Goal: Task Accomplishment & Management: Use online tool/utility

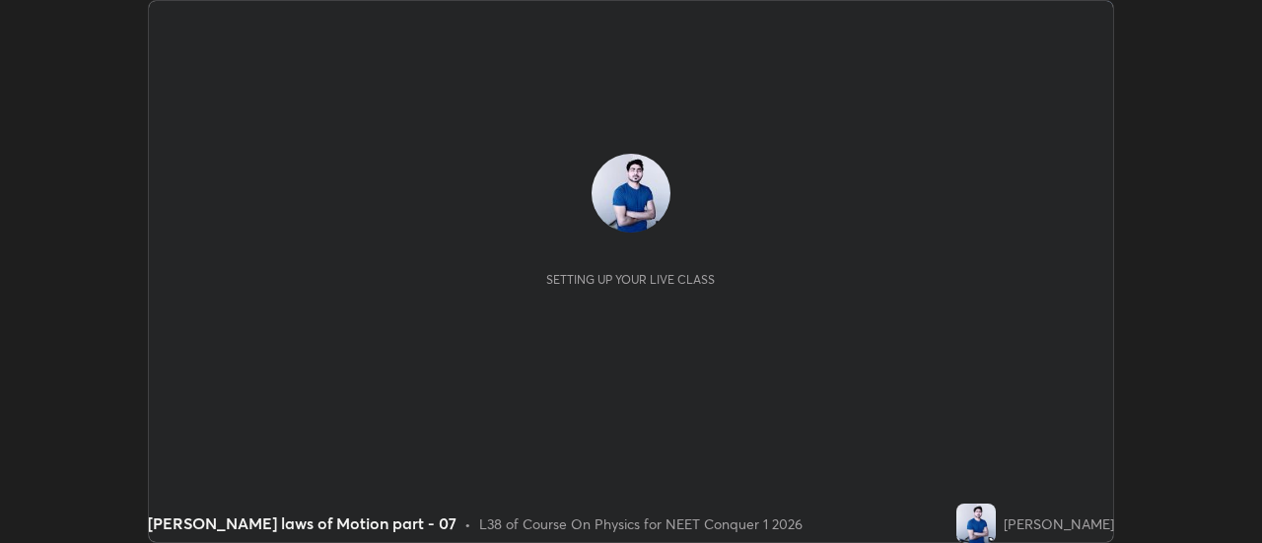
scroll to position [543, 1261]
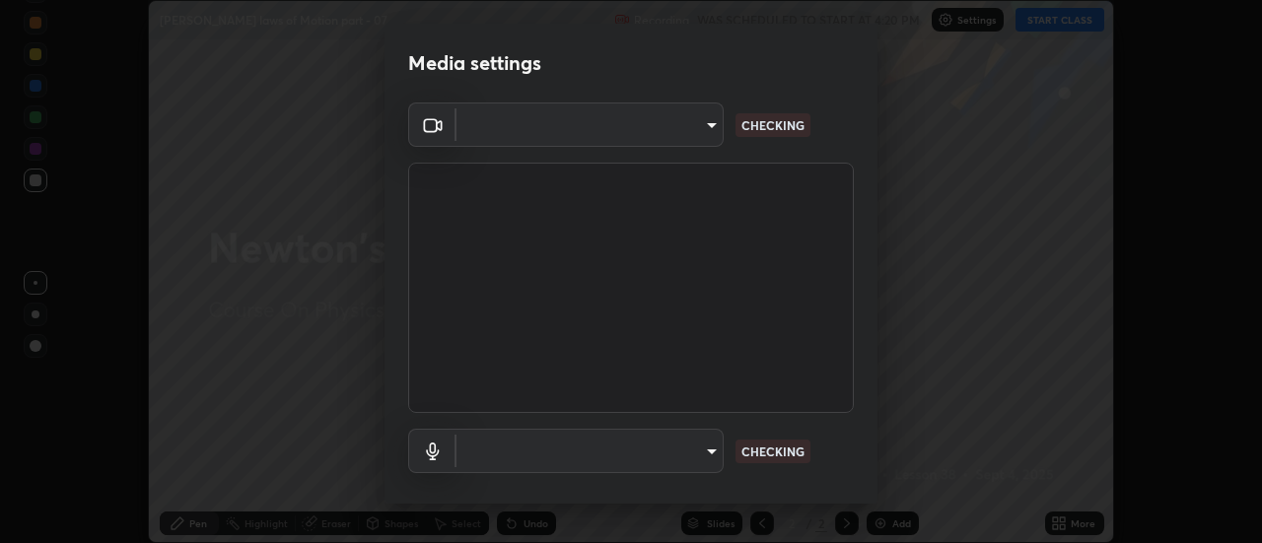
type input "0be616c92c2879d8fe19306c4b8383fc9b13f77197a30f876870ce6c7906effd"
type input "default"
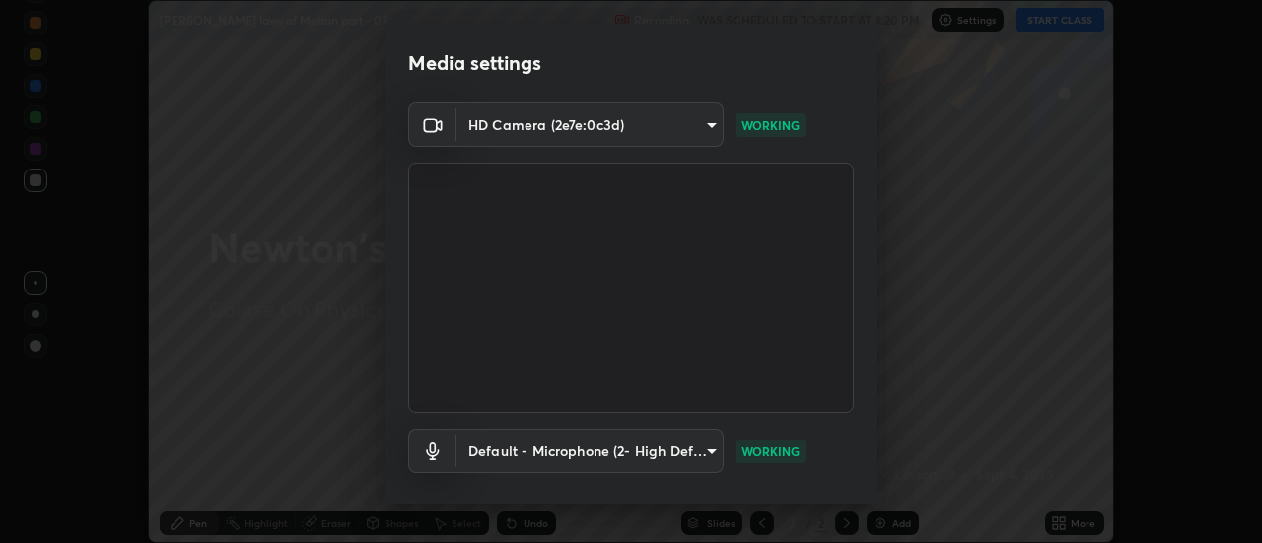
scroll to position [104, 0]
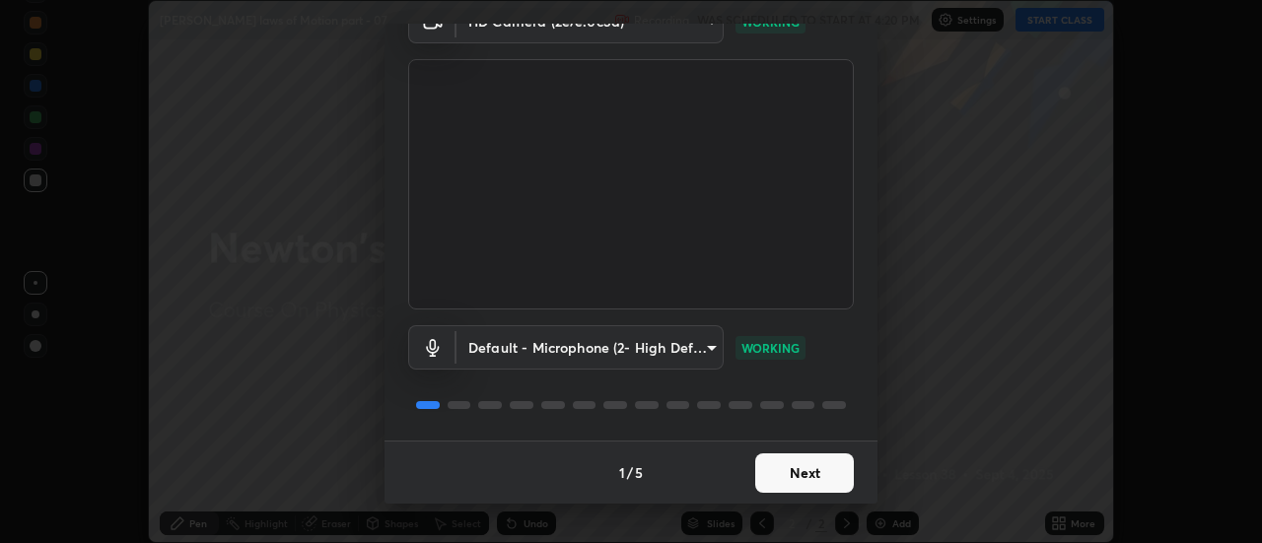
click at [789, 466] on button "Next" at bounding box center [805, 473] width 99 height 39
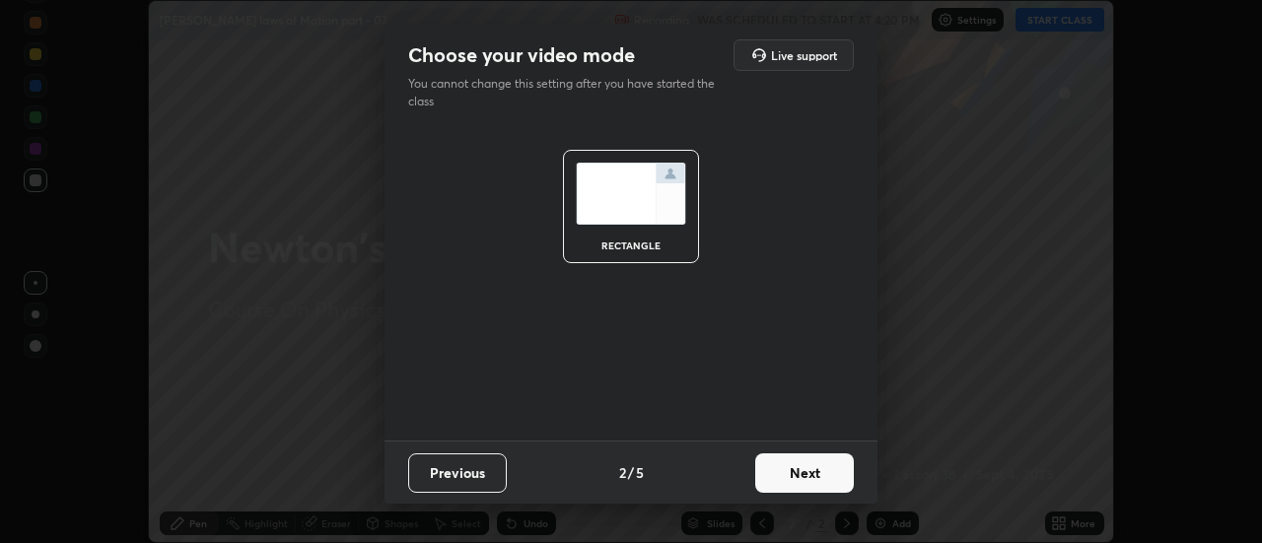
click at [791, 470] on button "Next" at bounding box center [805, 473] width 99 height 39
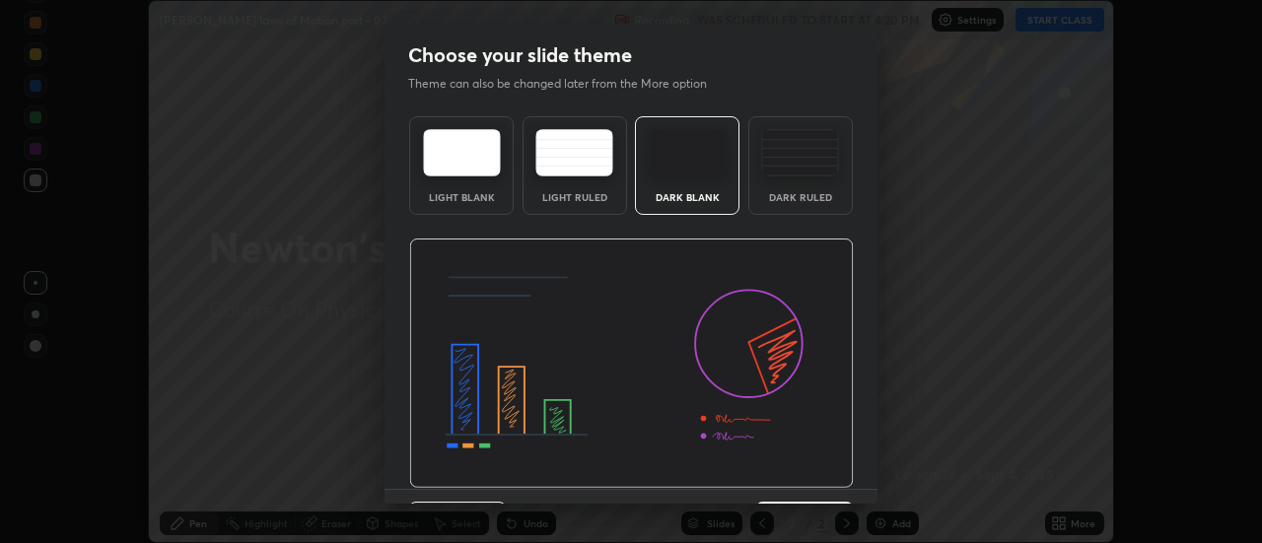
scroll to position [48, 0]
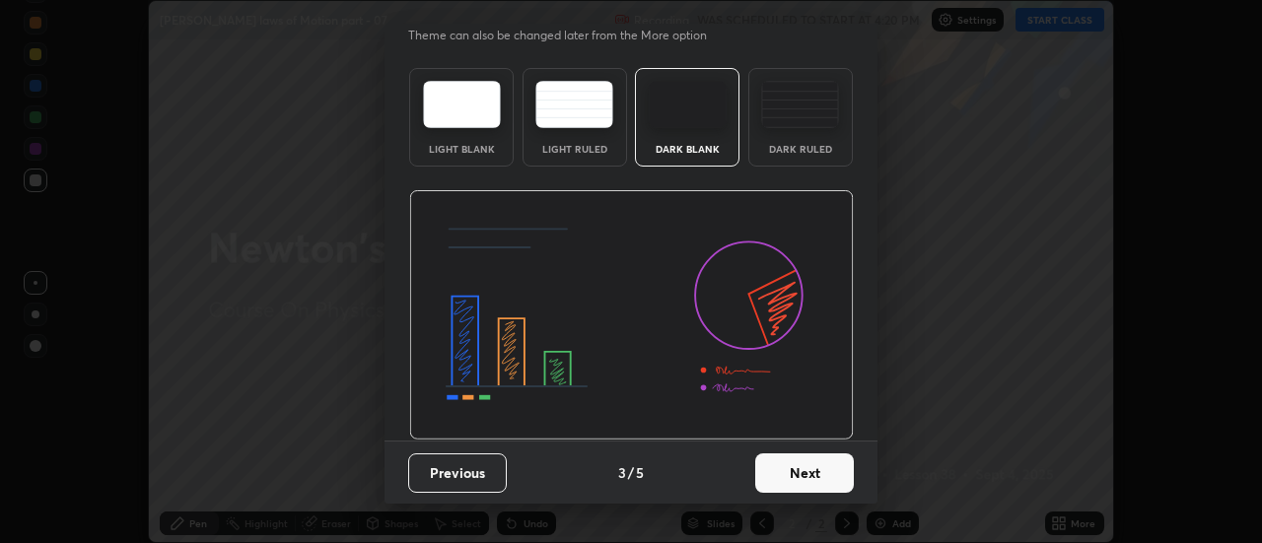
click at [807, 477] on button "Next" at bounding box center [805, 473] width 99 height 39
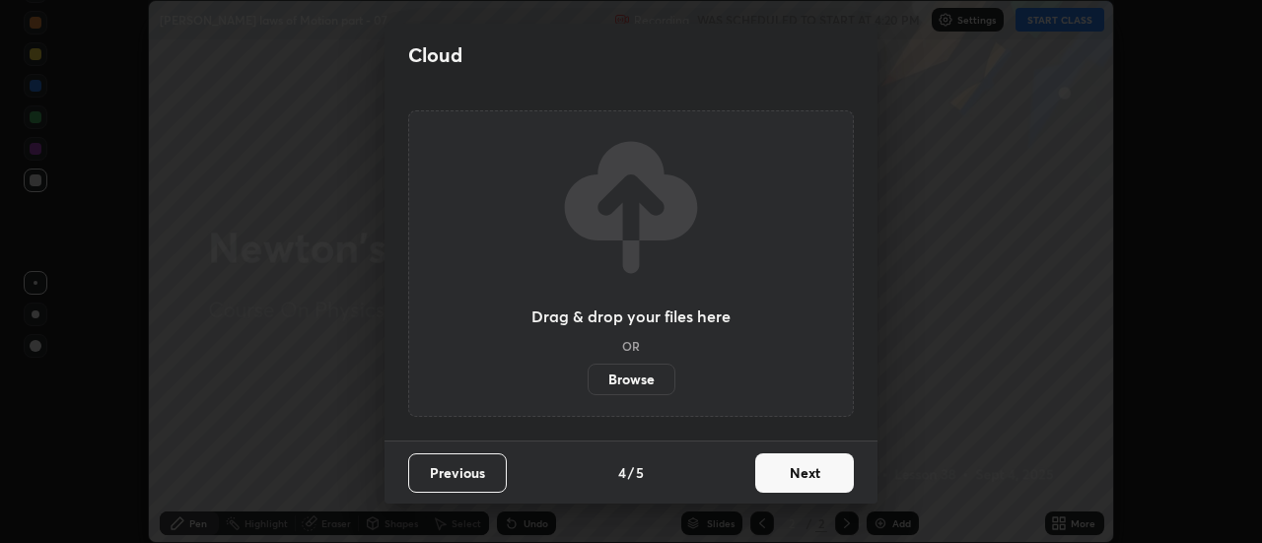
click at [817, 472] on button "Next" at bounding box center [805, 473] width 99 height 39
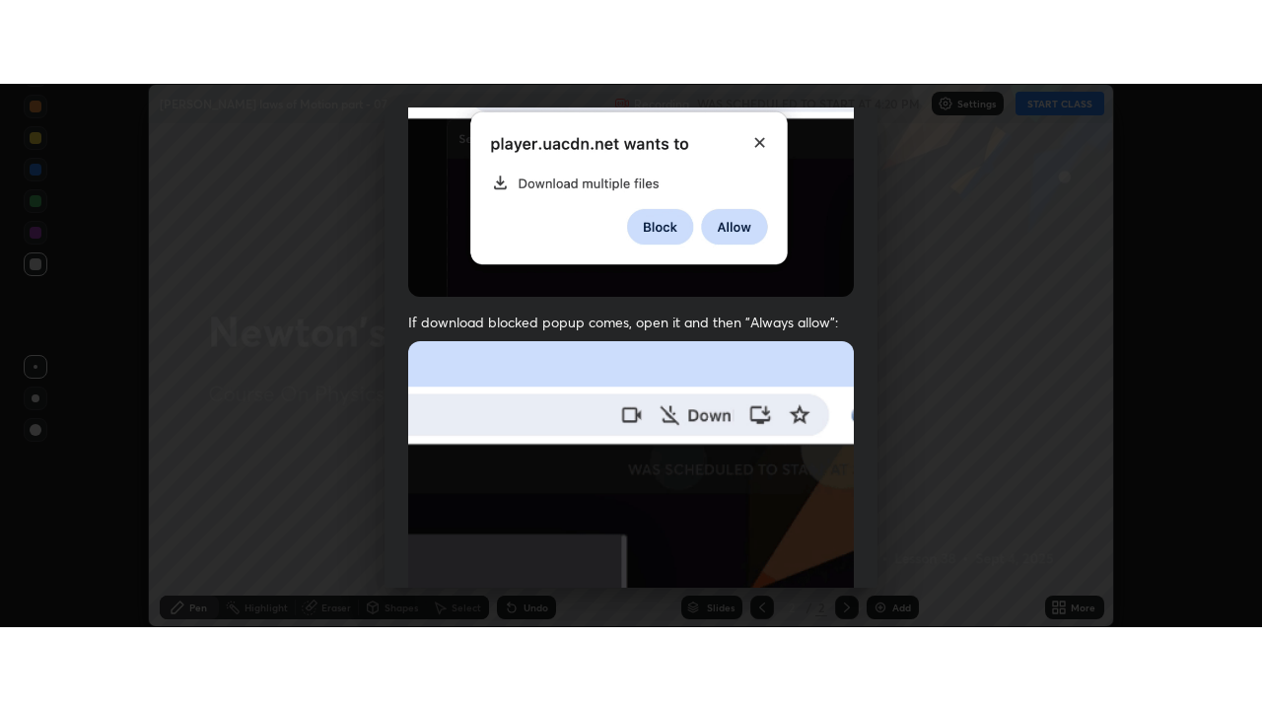
scroll to position [506, 0]
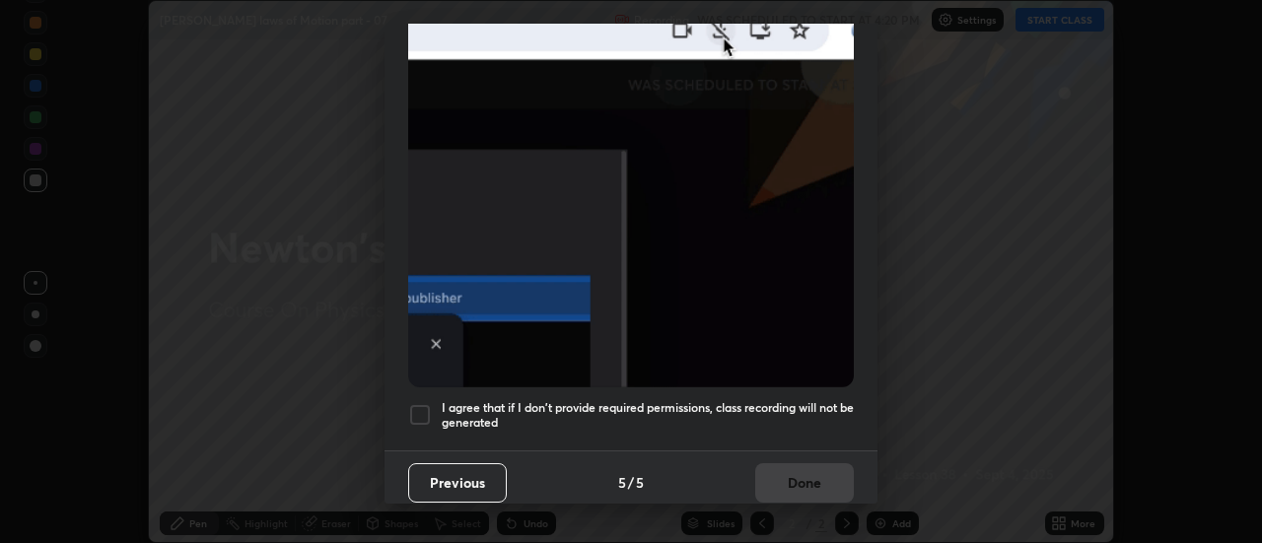
click at [427, 409] on div at bounding box center [420, 415] width 24 height 24
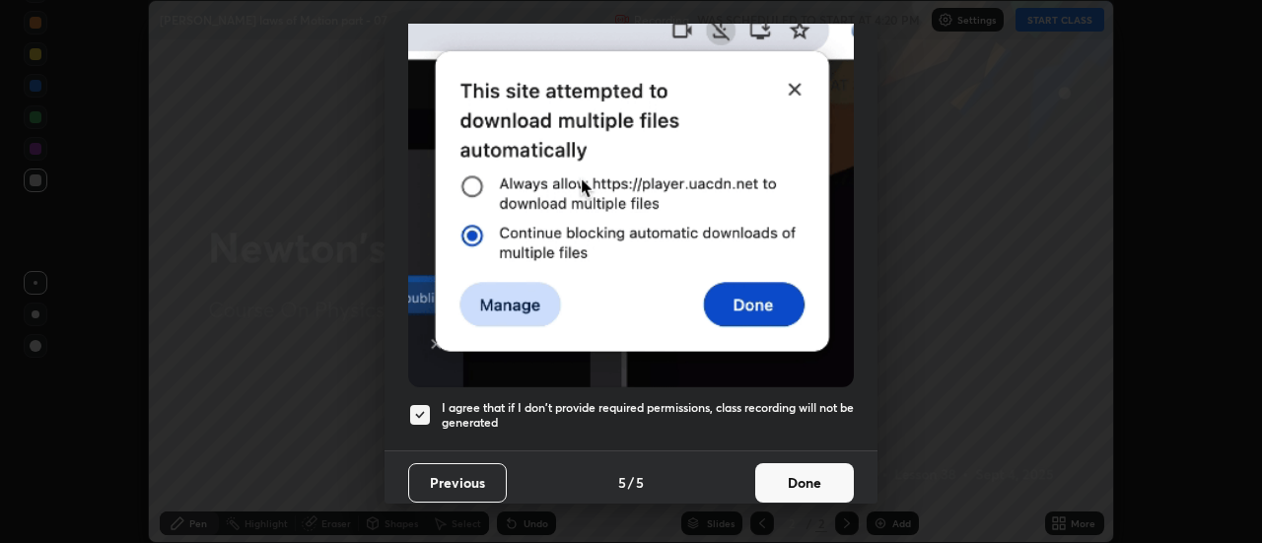
click at [805, 479] on button "Done" at bounding box center [805, 483] width 99 height 39
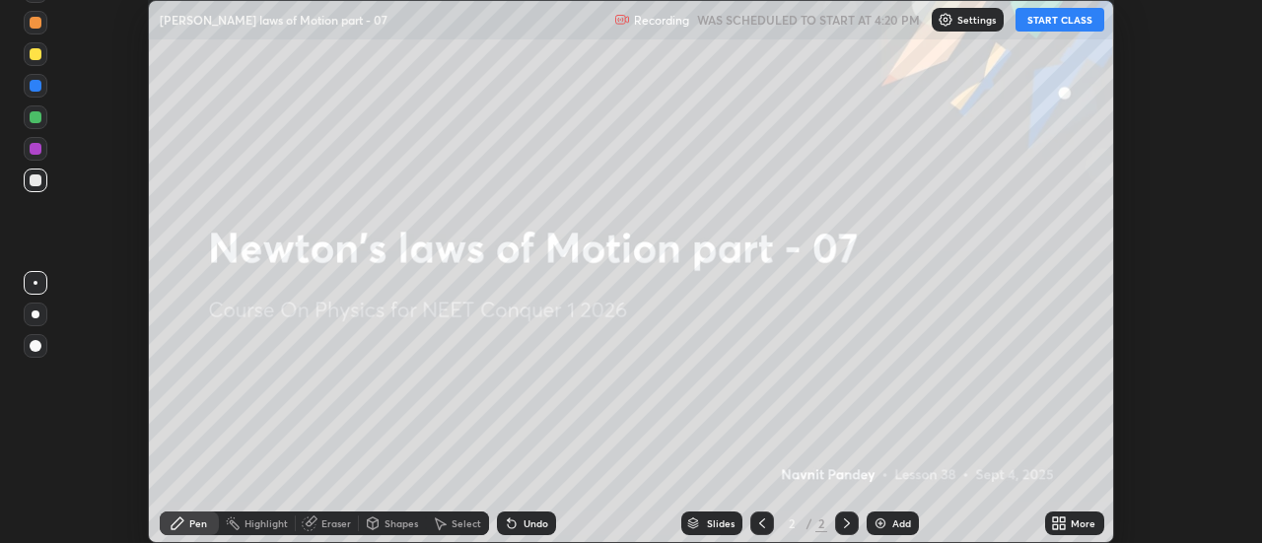
click at [1062, 522] on icon at bounding box center [1063, 520] width 5 height 5
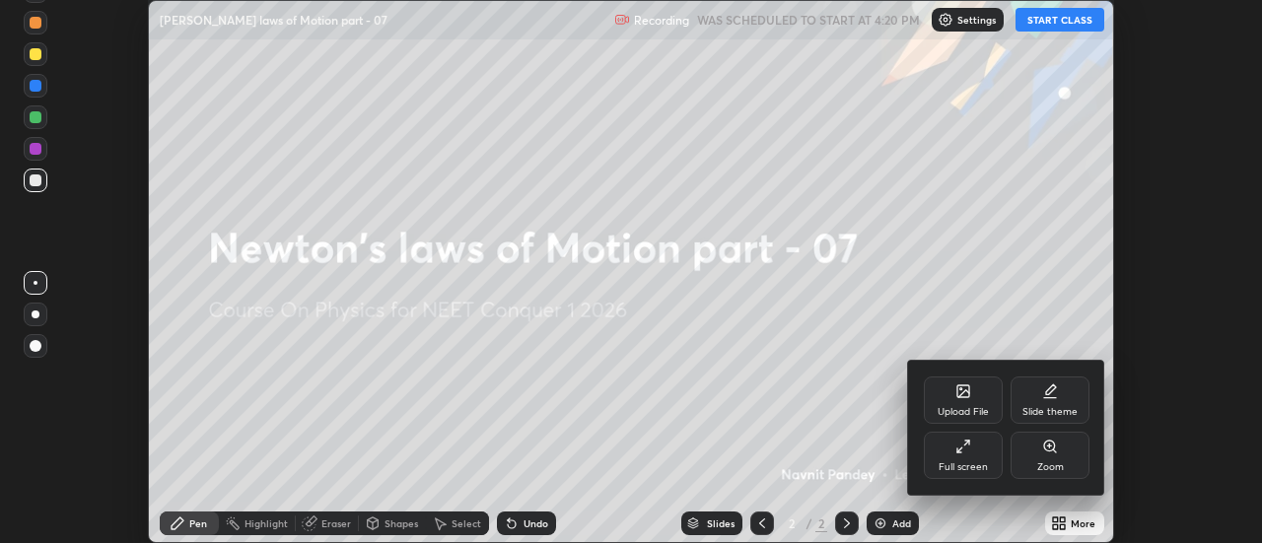
click at [986, 453] on div "Full screen" at bounding box center [963, 455] width 79 height 47
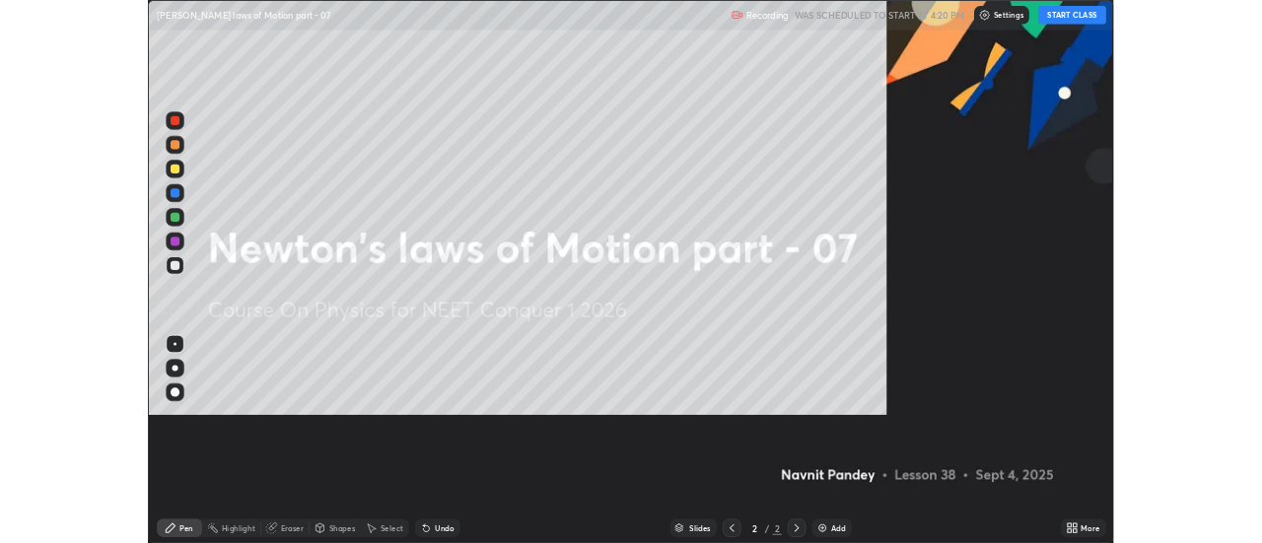
scroll to position [710, 1262]
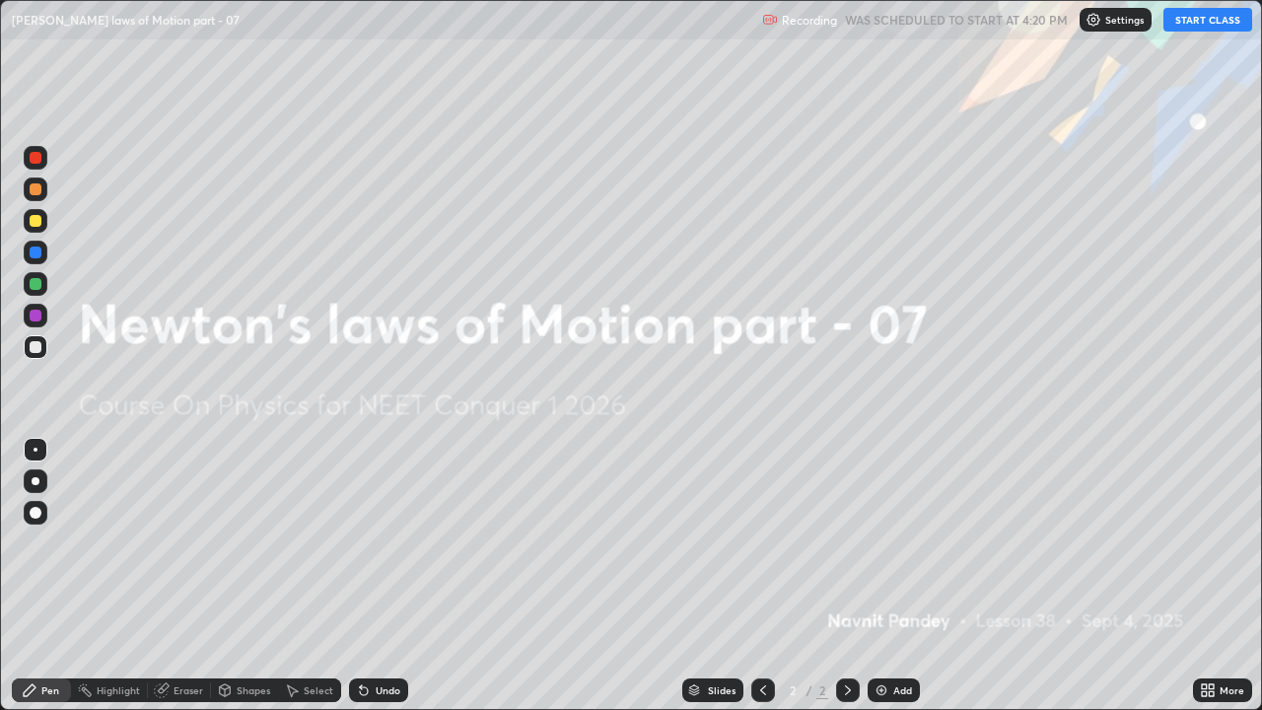
click at [1215, 24] on button "START CLASS" at bounding box center [1208, 20] width 89 height 24
click at [894, 542] on div "Add" at bounding box center [903, 690] width 19 height 10
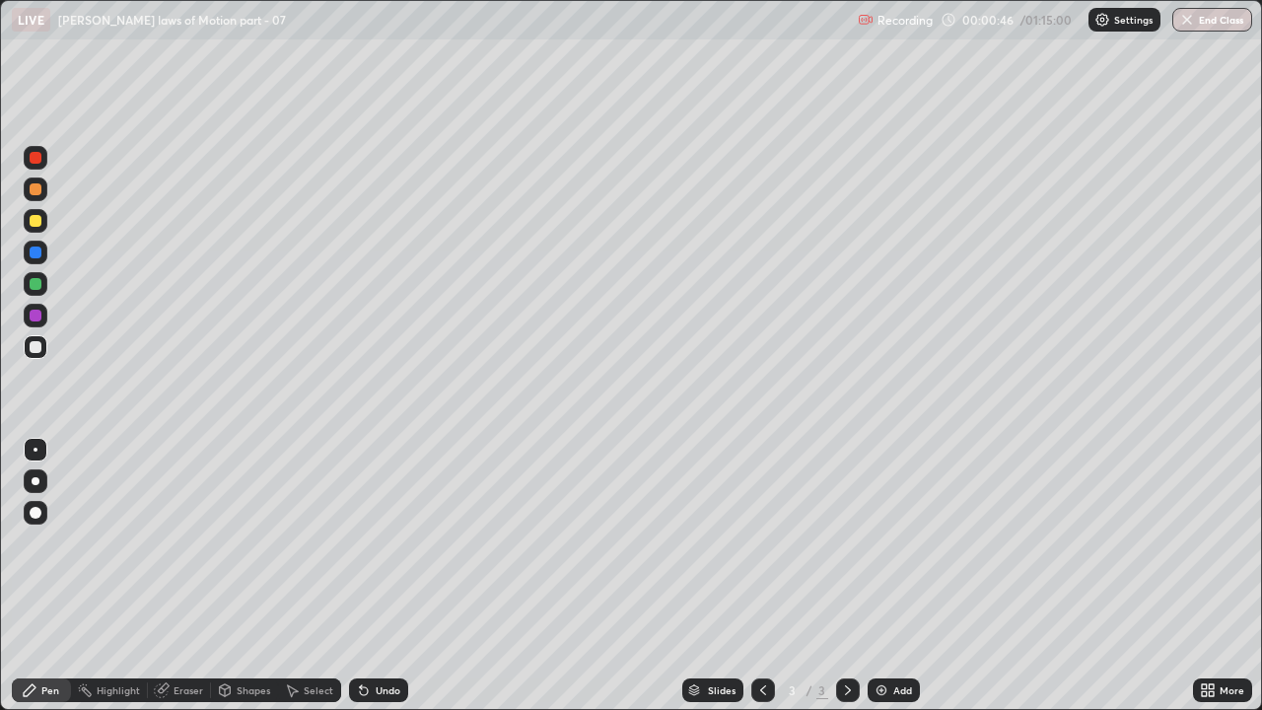
click at [875, 542] on img at bounding box center [882, 691] width 16 height 16
click at [361, 542] on icon at bounding box center [364, 691] width 8 height 8
click at [368, 542] on icon at bounding box center [364, 691] width 16 height 16
click at [370, 542] on div "Undo" at bounding box center [378, 691] width 59 height 24
click at [362, 542] on div "Undo" at bounding box center [378, 691] width 59 height 24
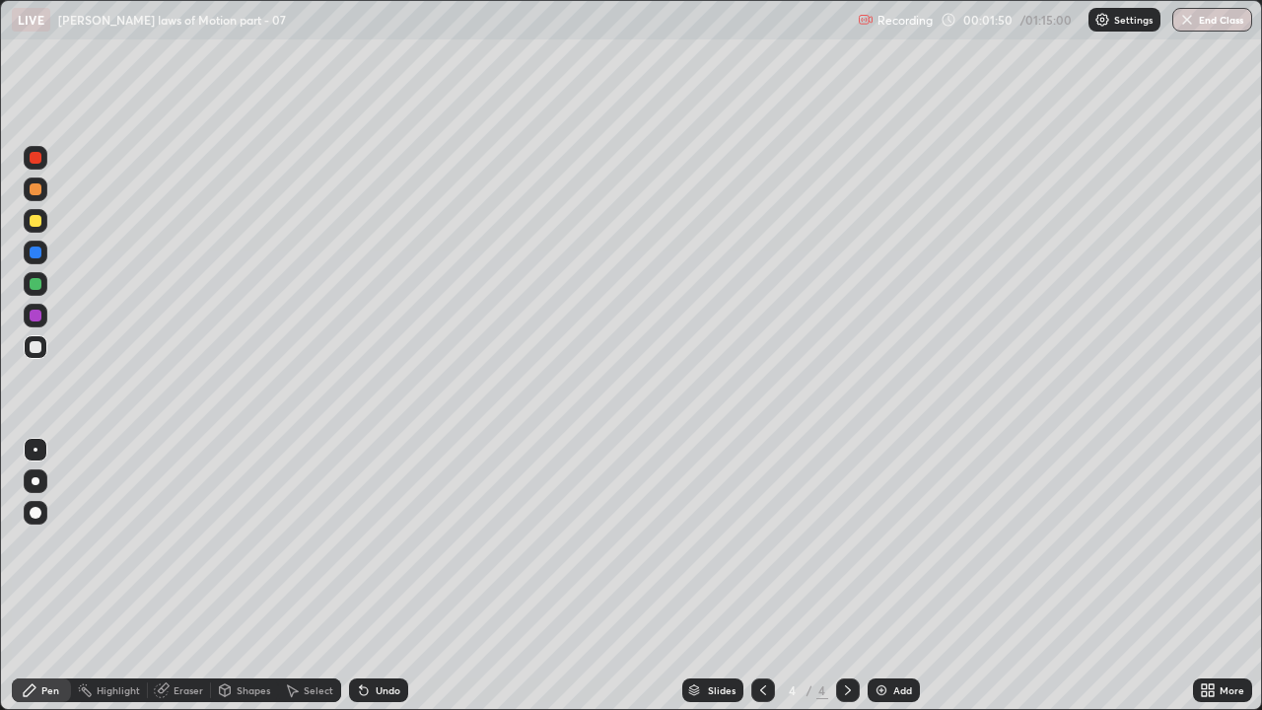
click at [368, 542] on div "Undo" at bounding box center [378, 691] width 59 height 24
click at [365, 542] on div "Undo" at bounding box center [378, 691] width 59 height 24
click at [372, 542] on div "Undo" at bounding box center [378, 691] width 59 height 24
click at [761, 542] on icon at bounding box center [764, 691] width 16 height 16
click at [37, 260] on div at bounding box center [36, 253] width 24 height 24
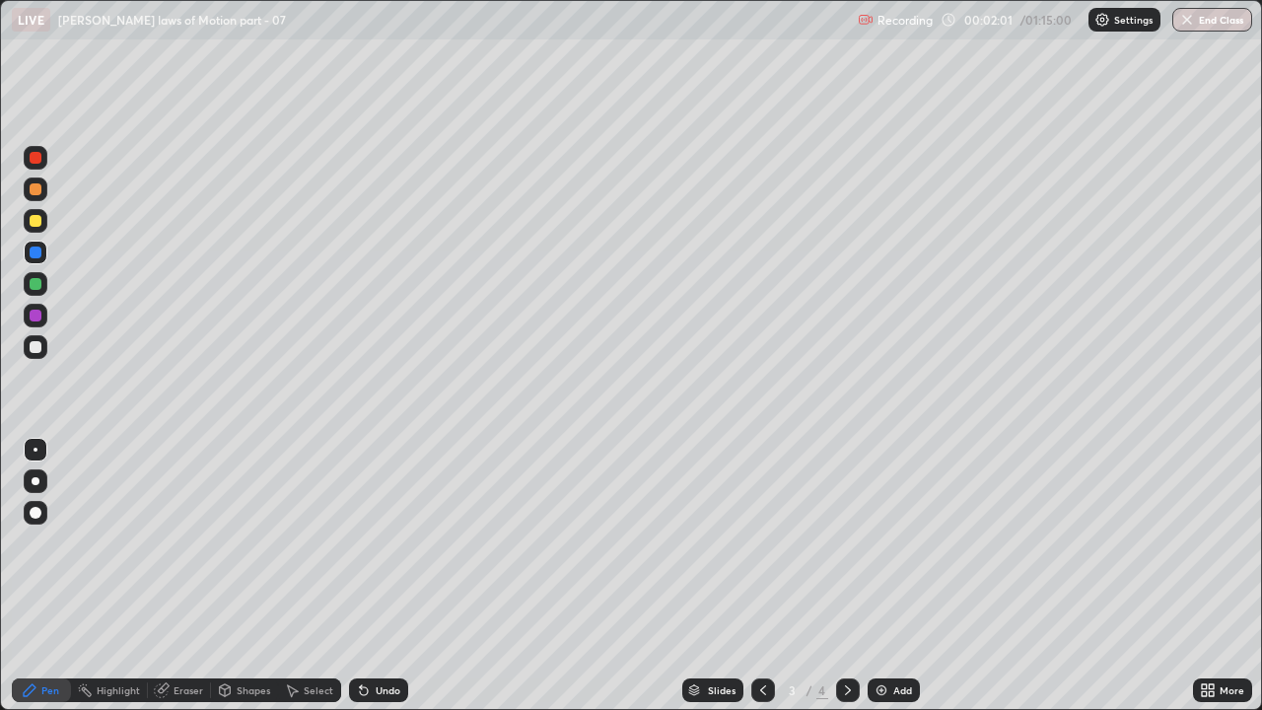
click at [34, 284] on div at bounding box center [36, 284] width 12 height 12
click at [368, 542] on icon at bounding box center [364, 691] width 16 height 16
click at [367, 542] on icon at bounding box center [364, 691] width 16 height 16
click at [365, 542] on icon at bounding box center [364, 691] width 16 height 16
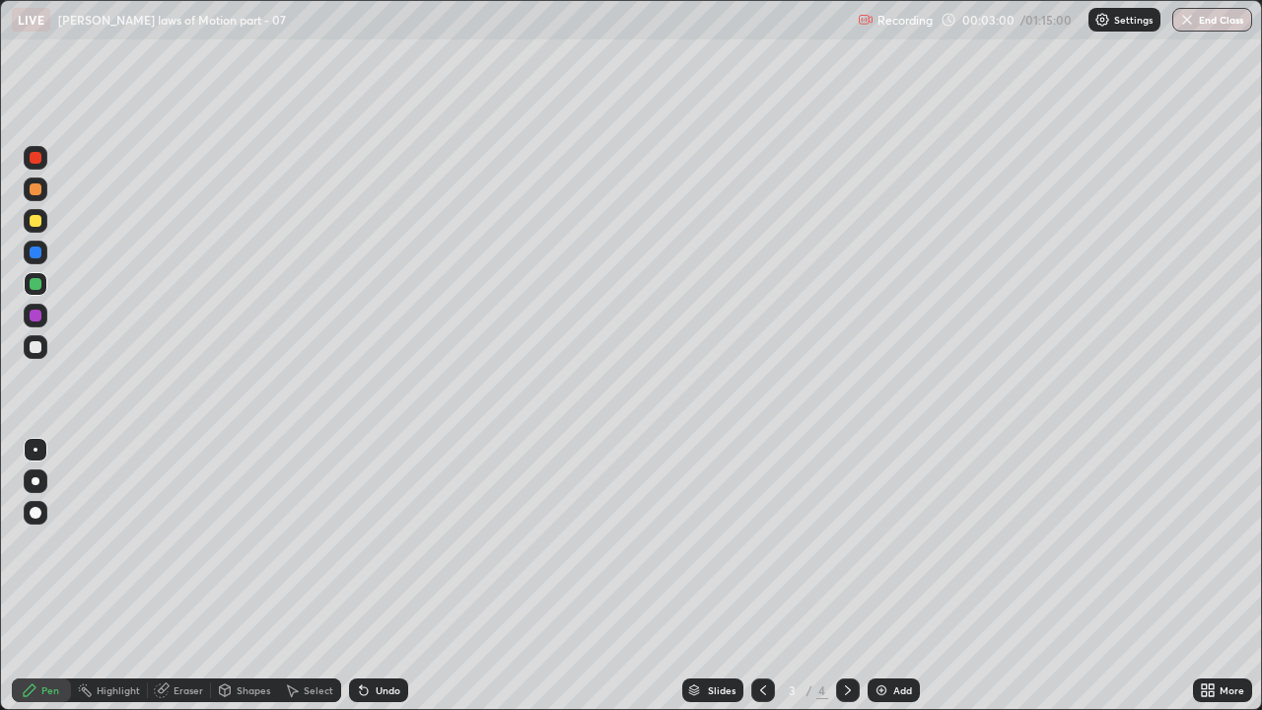
click at [189, 542] on div "Eraser" at bounding box center [189, 690] width 30 height 10
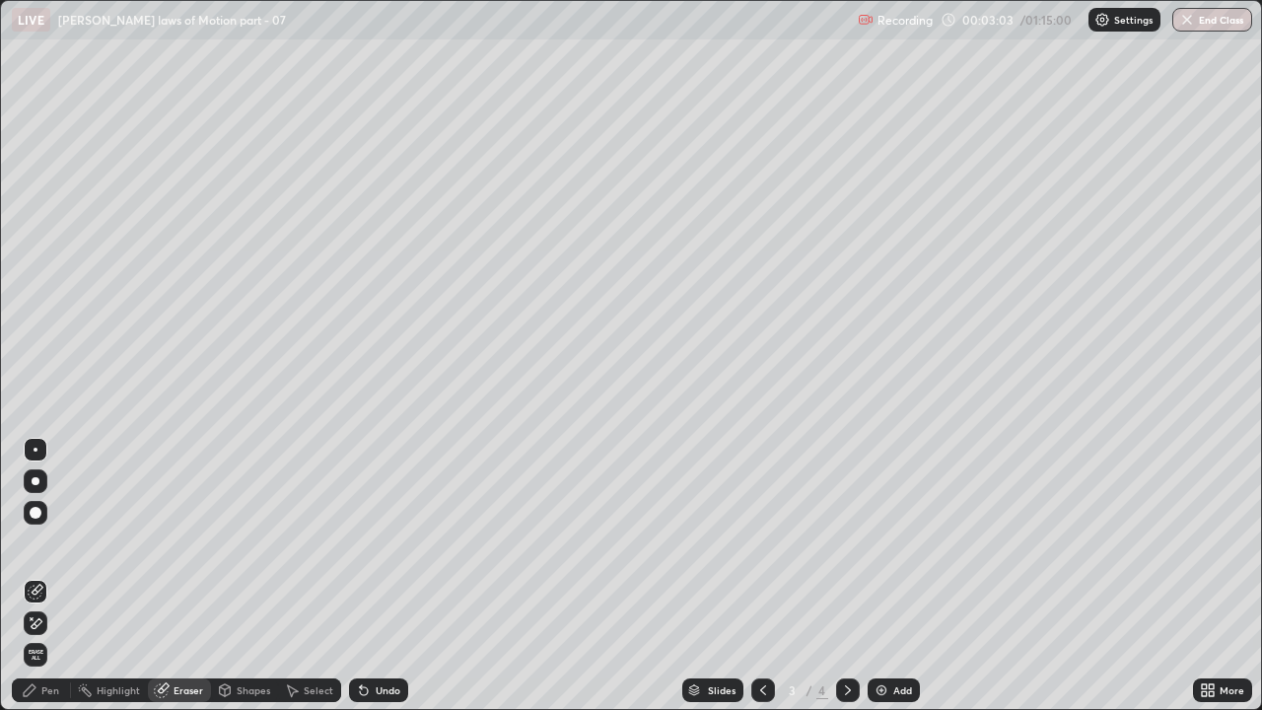
click at [52, 542] on div "Pen" at bounding box center [50, 690] width 18 height 10
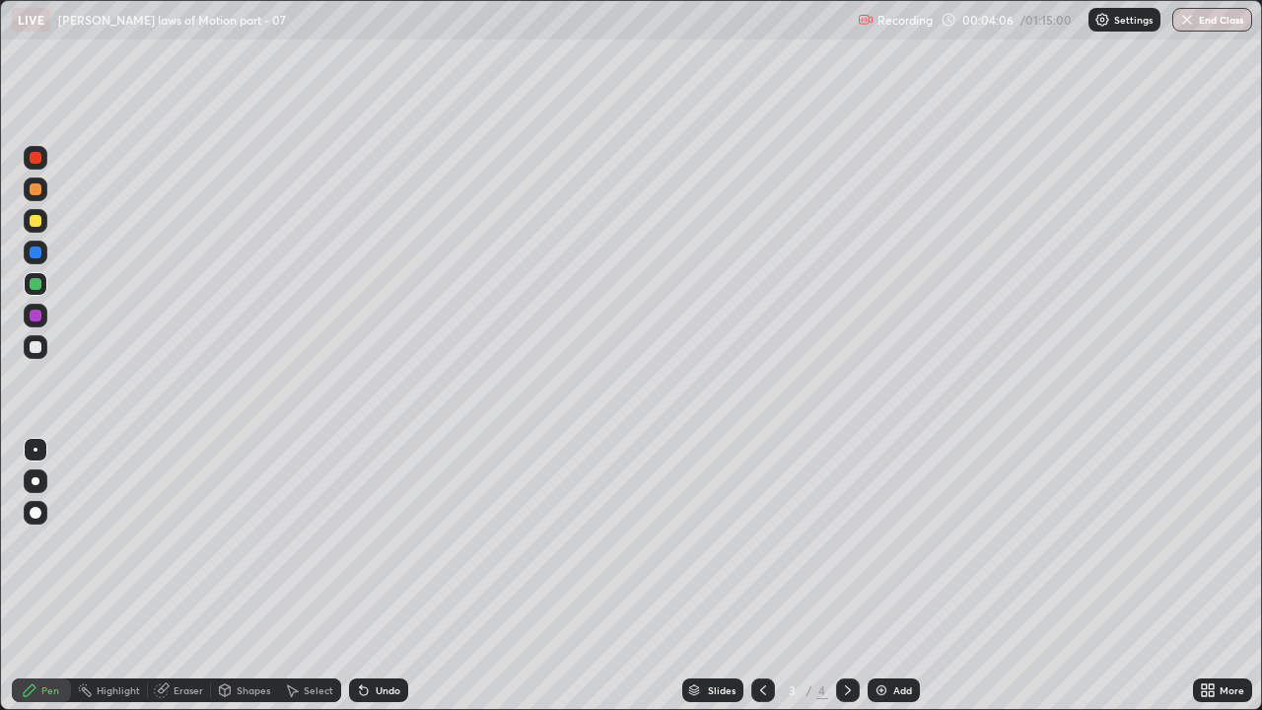
click at [39, 252] on div at bounding box center [36, 253] width 12 height 12
click at [385, 542] on div "Undo" at bounding box center [388, 690] width 25 height 10
click at [882, 542] on img at bounding box center [882, 691] width 16 height 16
click at [761, 542] on icon at bounding box center [764, 691] width 16 height 16
click at [846, 542] on icon at bounding box center [848, 691] width 16 height 16
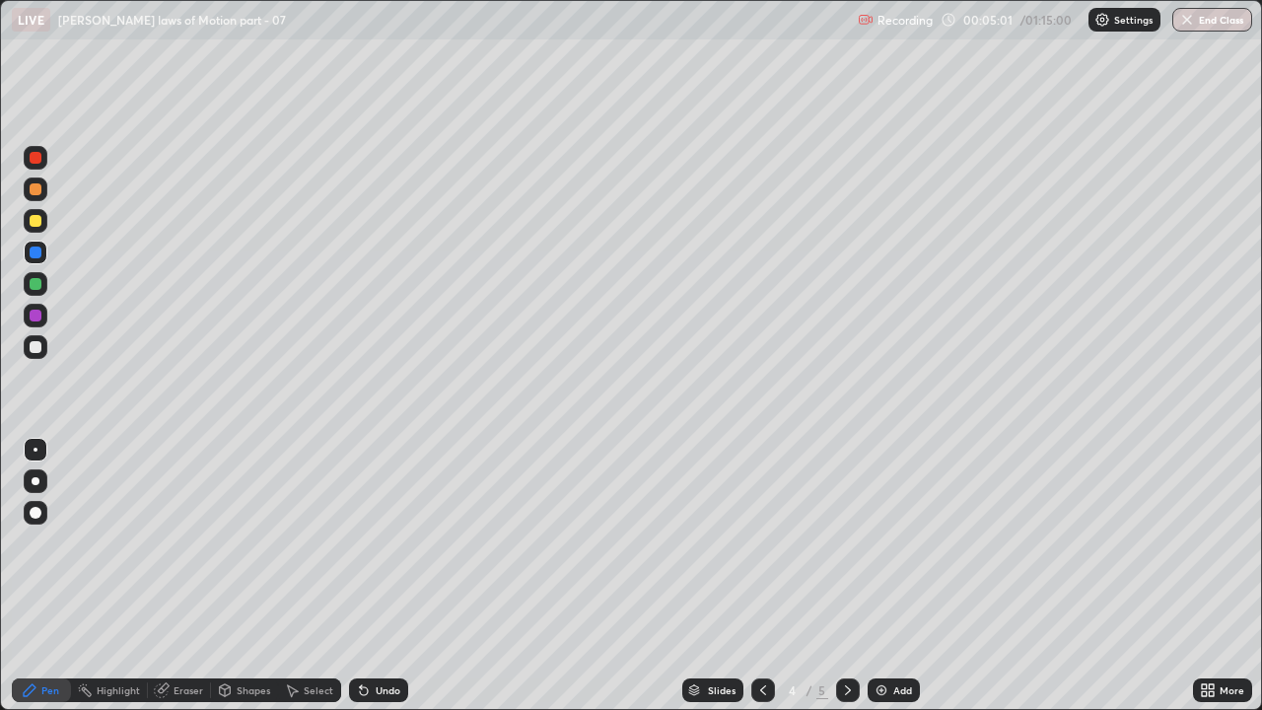
click at [755, 542] on div at bounding box center [764, 691] width 24 height 24
click at [361, 542] on icon at bounding box center [364, 691] width 8 height 8
click at [845, 542] on icon at bounding box center [848, 691] width 16 height 16
click at [761, 542] on icon at bounding box center [764, 691] width 16 height 16
click at [845, 542] on icon at bounding box center [848, 690] width 6 height 10
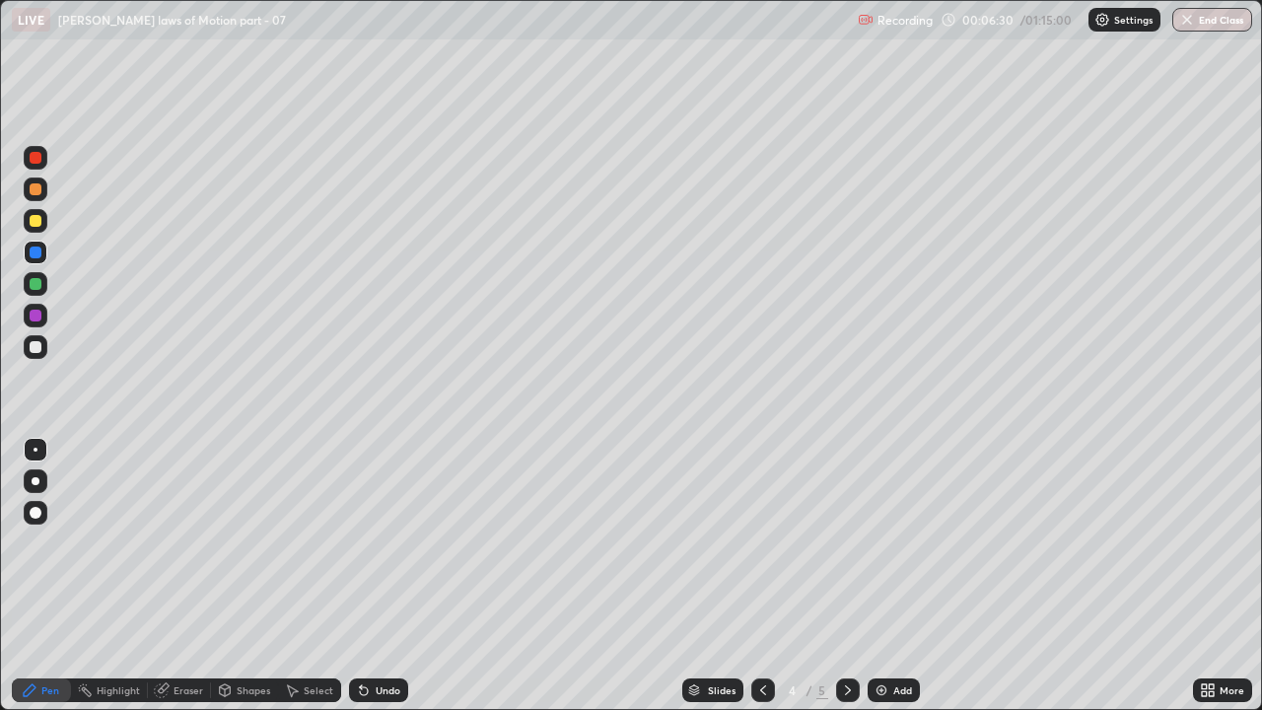
click at [752, 542] on div at bounding box center [764, 691] width 24 height 24
click at [846, 542] on icon at bounding box center [848, 691] width 16 height 16
click at [361, 542] on icon at bounding box center [364, 691] width 8 height 8
click at [761, 542] on icon at bounding box center [764, 691] width 16 height 16
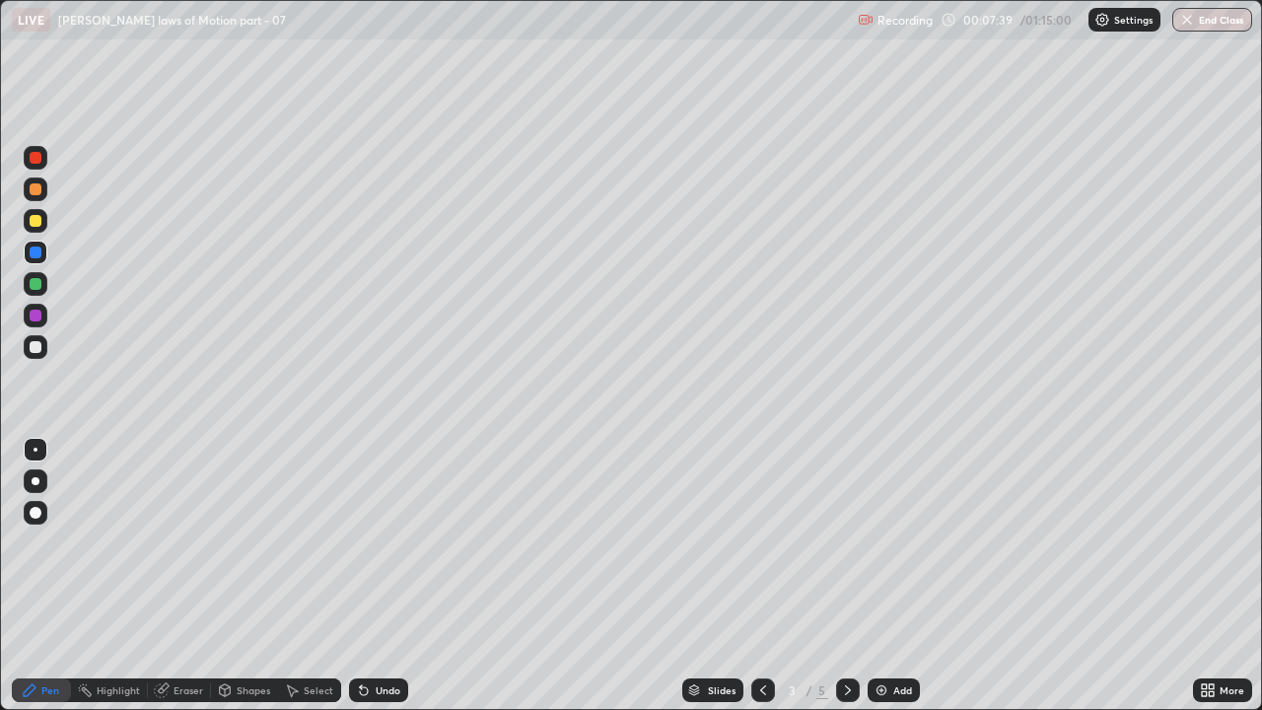
click at [846, 542] on icon at bounding box center [848, 691] width 16 height 16
click at [770, 542] on div at bounding box center [764, 691] width 24 height 24
click at [846, 542] on icon at bounding box center [848, 691] width 16 height 16
click at [764, 542] on icon at bounding box center [764, 691] width 16 height 16
click at [846, 542] on icon at bounding box center [848, 691] width 16 height 16
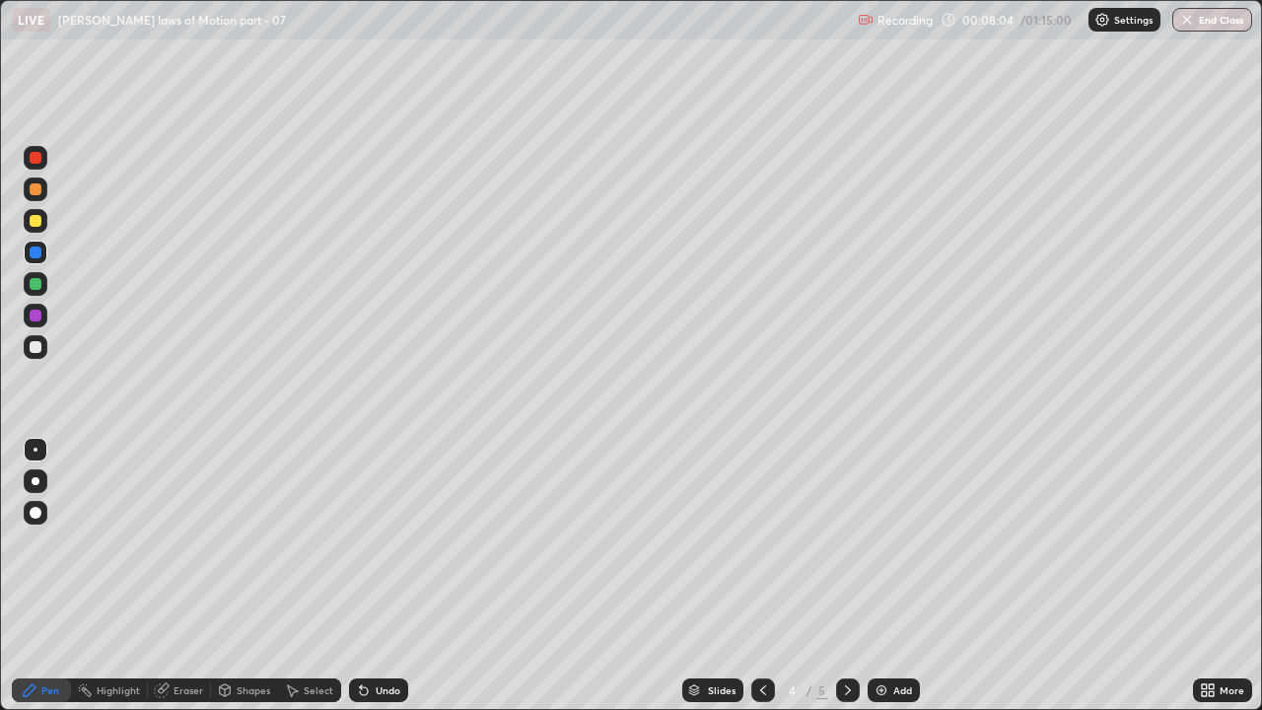
click at [379, 542] on div "Undo" at bounding box center [388, 690] width 25 height 10
click at [761, 542] on icon at bounding box center [764, 691] width 16 height 16
click at [846, 542] on icon at bounding box center [848, 691] width 16 height 16
click at [764, 542] on icon at bounding box center [764, 691] width 16 height 16
click at [846, 542] on icon at bounding box center [848, 691] width 16 height 16
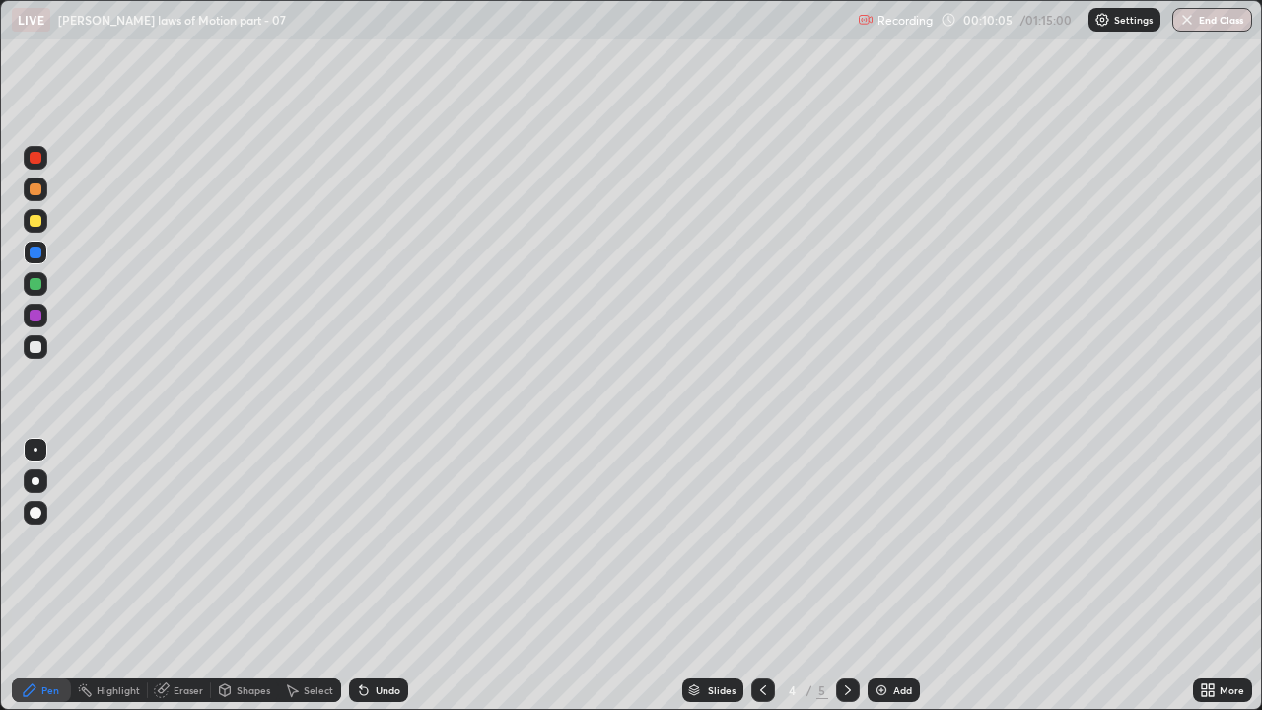
click at [193, 542] on div "Eraser" at bounding box center [189, 690] width 30 height 10
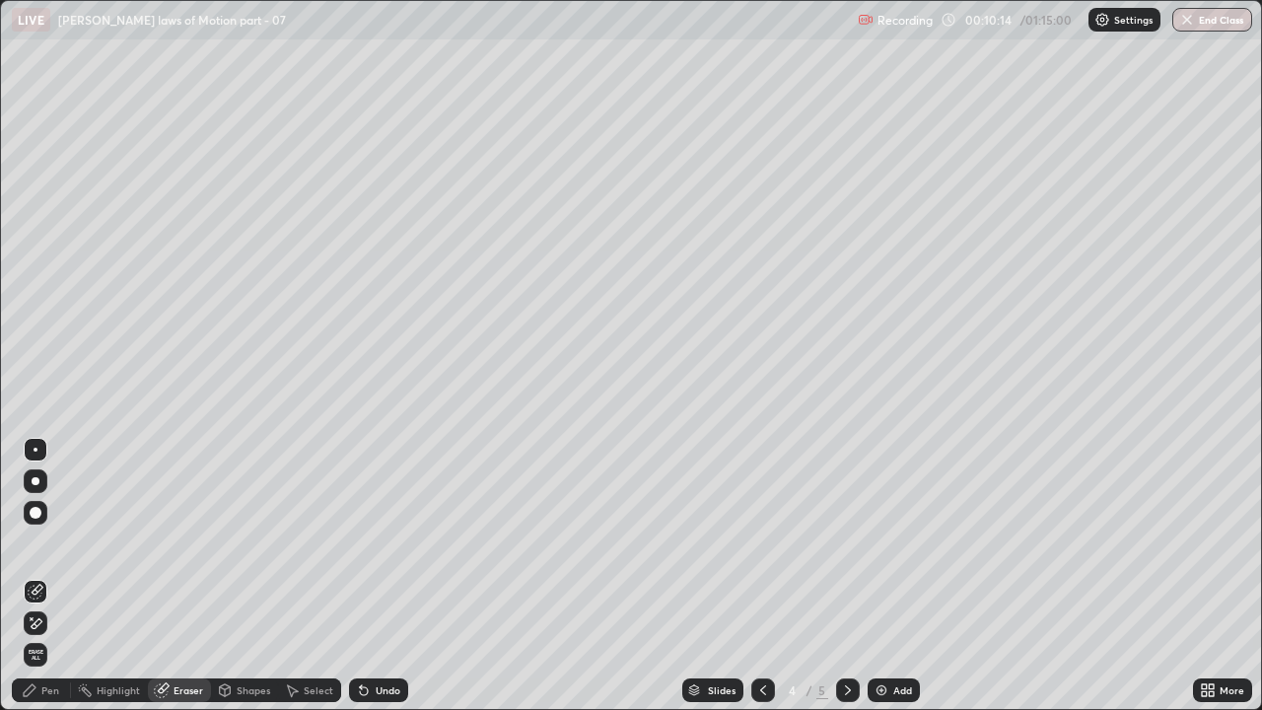
click at [761, 542] on icon at bounding box center [764, 691] width 16 height 16
click at [854, 542] on div at bounding box center [848, 691] width 24 height 24
click at [852, 542] on icon at bounding box center [848, 691] width 16 height 16
click at [62, 542] on div "Pen" at bounding box center [41, 691] width 59 height 24
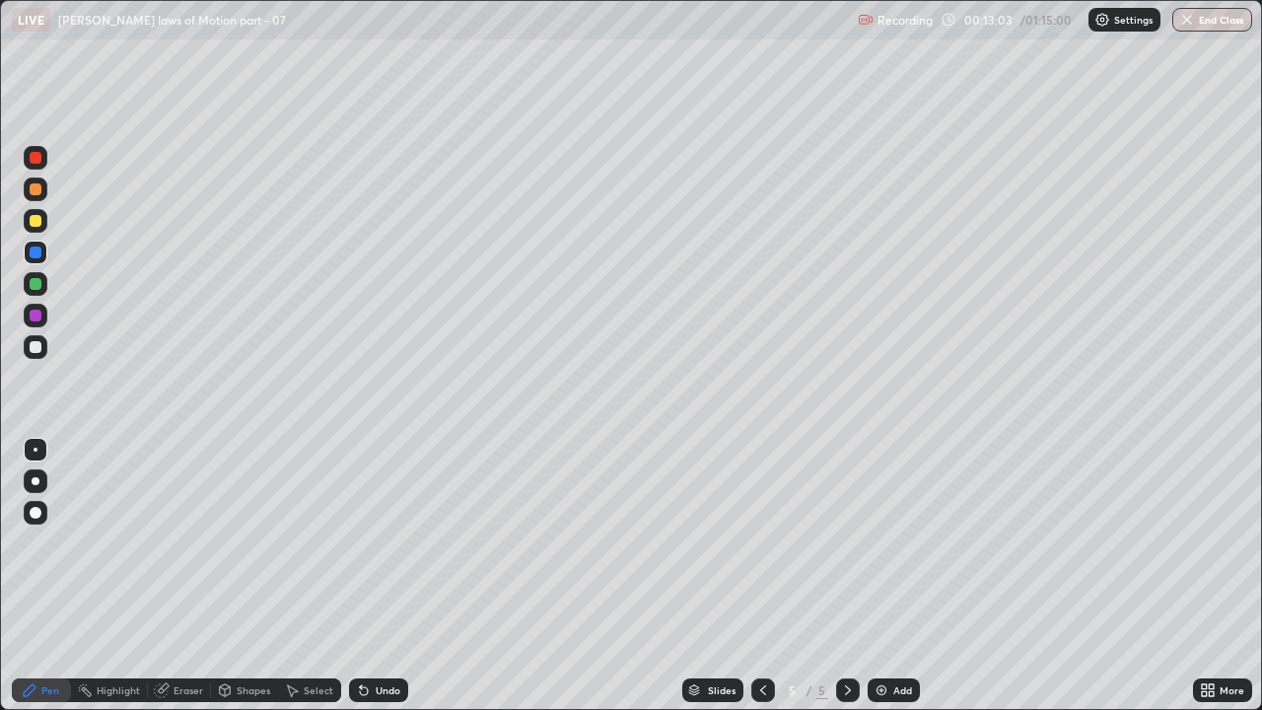
click at [38, 224] on div at bounding box center [36, 221] width 12 height 12
click at [35, 252] on div at bounding box center [36, 253] width 12 height 12
click at [361, 542] on icon at bounding box center [364, 691] width 8 height 8
click at [39, 285] on div at bounding box center [36, 284] width 12 height 12
click at [376, 542] on div "Undo" at bounding box center [388, 690] width 25 height 10
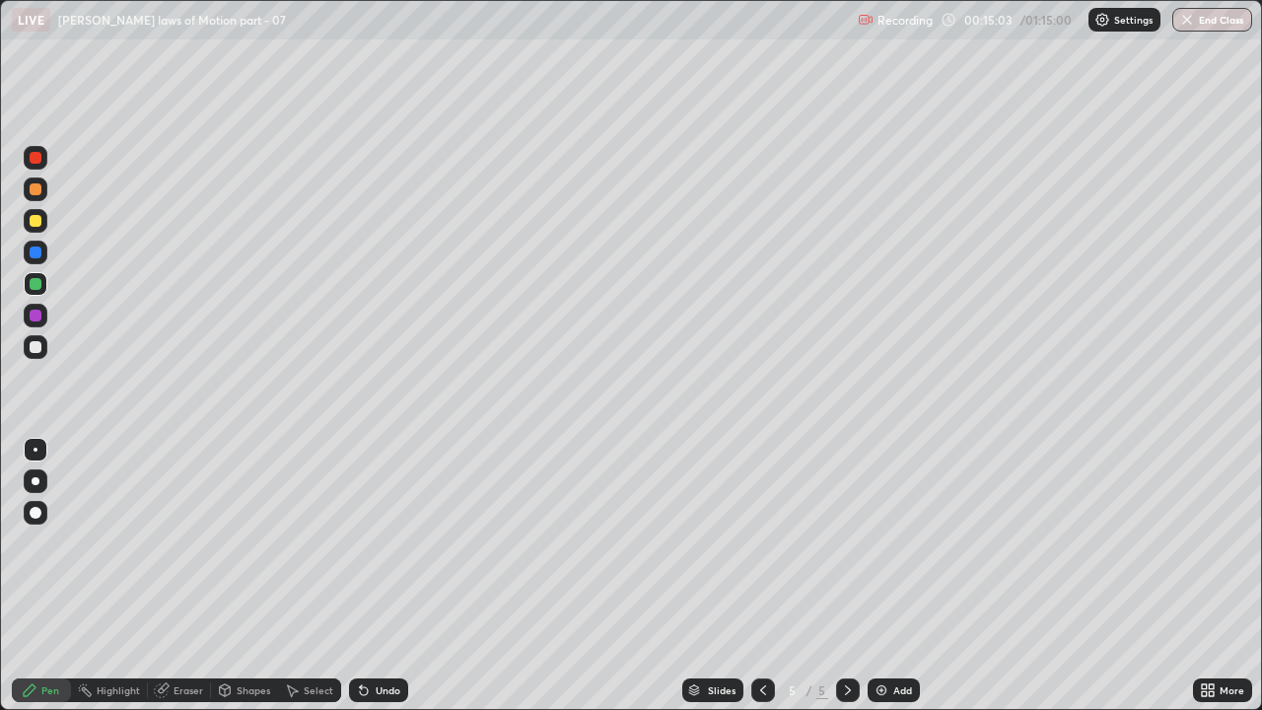
click at [376, 542] on div "Undo" at bounding box center [388, 690] width 25 height 10
click at [381, 542] on div "Undo" at bounding box center [388, 690] width 25 height 10
click at [877, 542] on img at bounding box center [882, 691] width 16 height 16
click at [760, 542] on icon at bounding box center [763, 690] width 6 height 10
click at [360, 542] on icon at bounding box center [364, 691] width 8 height 8
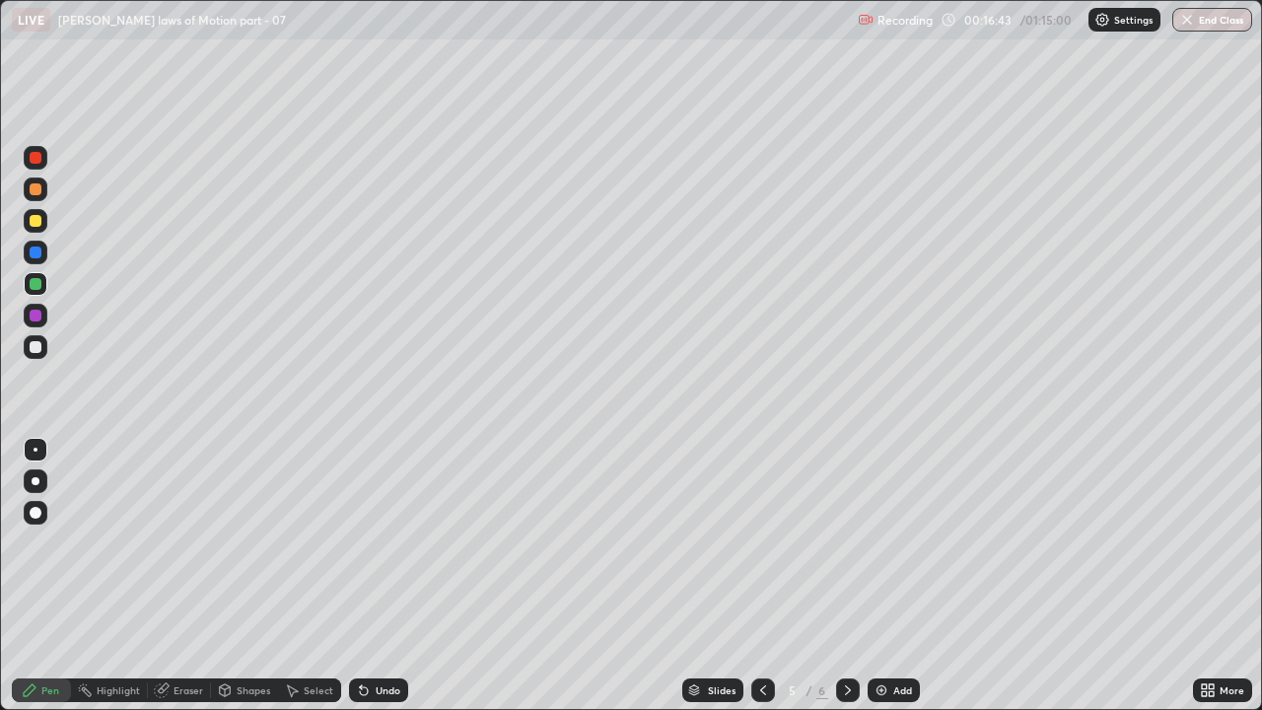
click at [367, 542] on icon at bounding box center [364, 691] width 16 height 16
click at [848, 542] on icon at bounding box center [848, 691] width 16 height 16
click at [758, 542] on icon at bounding box center [764, 691] width 16 height 16
click at [369, 542] on icon at bounding box center [364, 691] width 16 height 16
click at [846, 542] on icon at bounding box center [848, 691] width 16 height 16
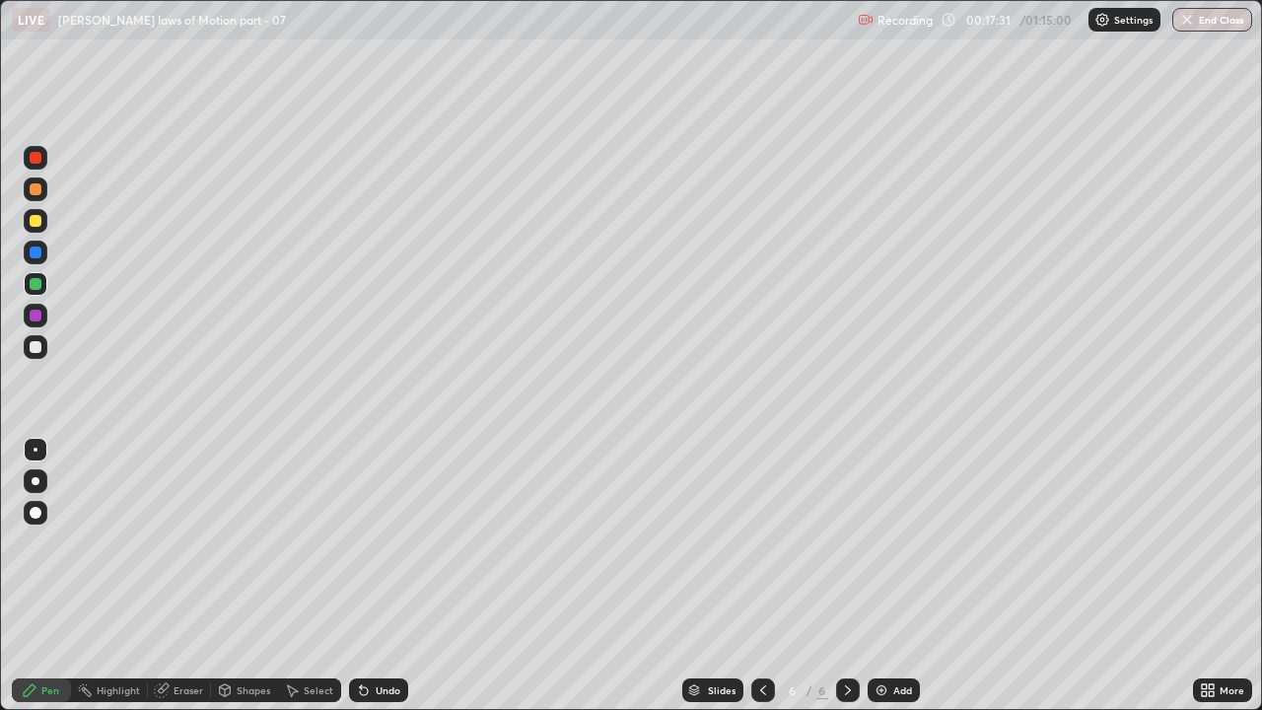
click at [764, 542] on icon at bounding box center [764, 691] width 16 height 16
click at [846, 542] on icon at bounding box center [848, 691] width 16 height 16
click at [761, 542] on icon at bounding box center [764, 691] width 16 height 16
click at [846, 542] on icon at bounding box center [848, 691] width 16 height 16
click at [361, 542] on icon at bounding box center [364, 691] width 8 height 8
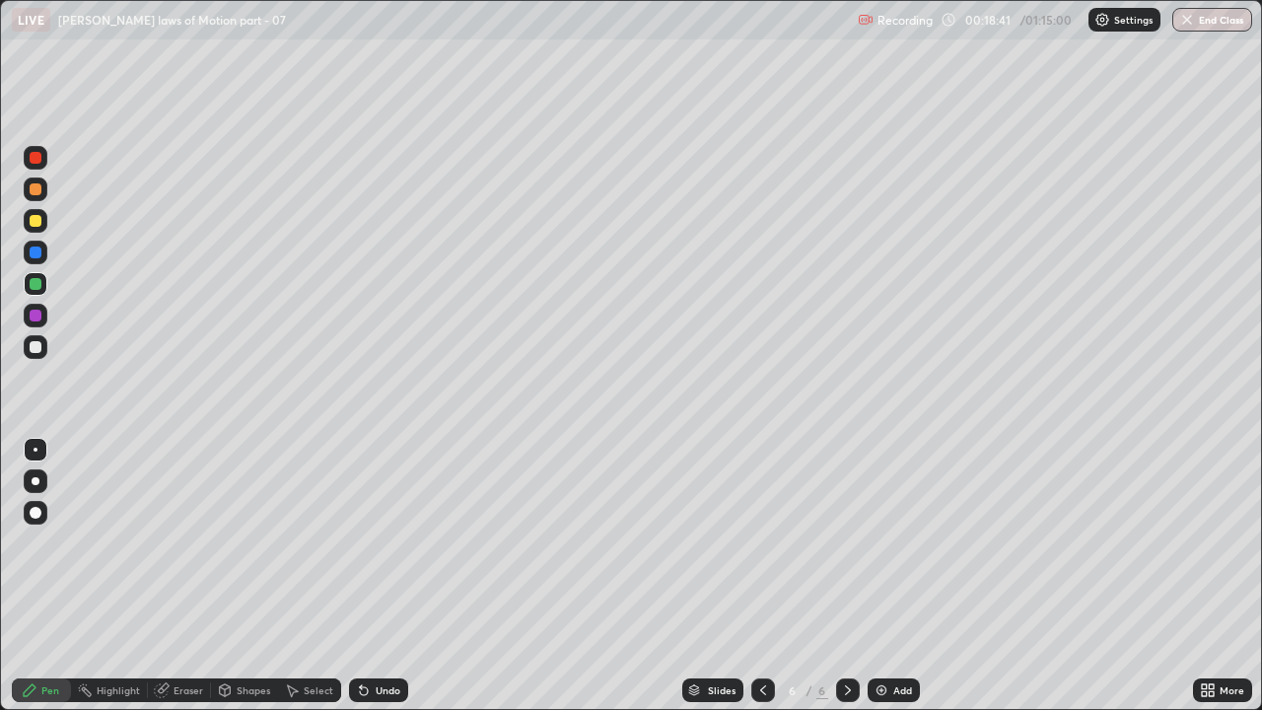
click at [35, 318] on div at bounding box center [36, 316] width 12 height 12
click at [377, 542] on div "Undo" at bounding box center [378, 691] width 59 height 24
click at [378, 542] on div "Undo" at bounding box center [388, 690] width 25 height 10
click at [763, 542] on icon at bounding box center [764, 691] width 16 height 16
click at [850, 542] on div at bounding box center [848, 690] width 24 height 39
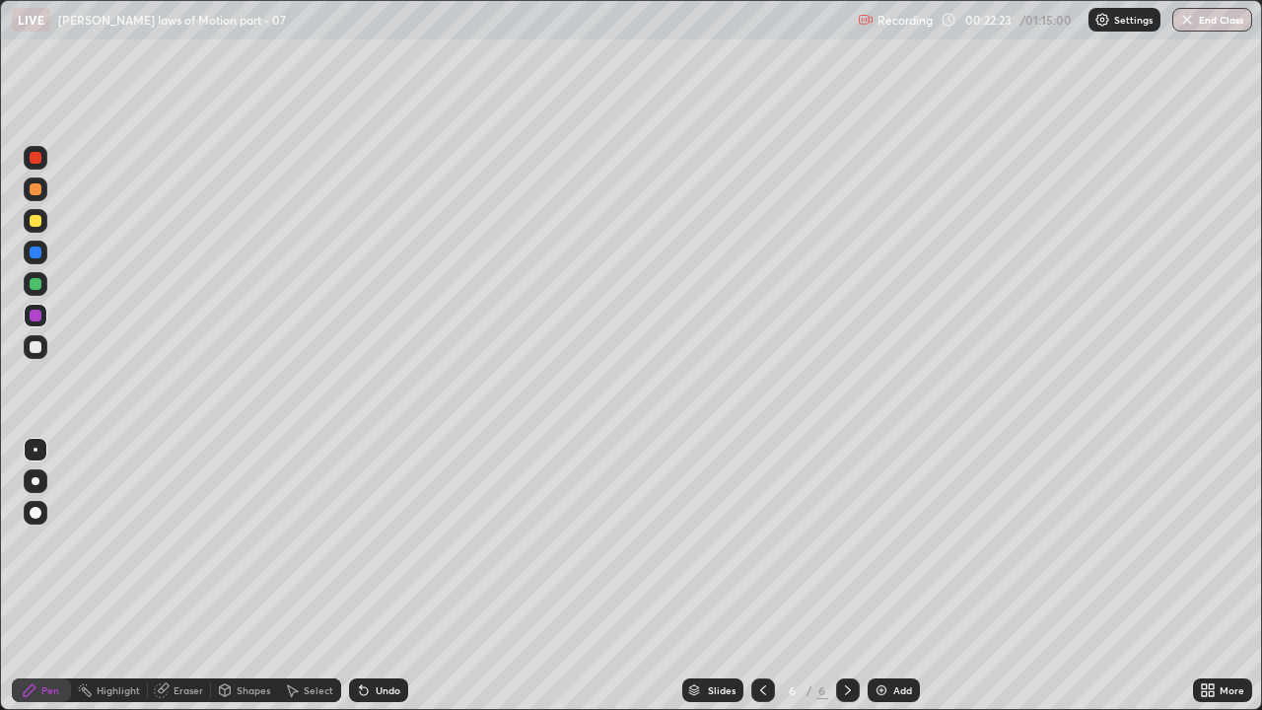
click at [886, 542] on img at bounding box center [882, 691] width 16 height 16
click at [37, 351] on div at bounding box center [36, 347] width 12 height 12
click at [38, 313] on div at bounding box center [36, 316] width 12 height 12
click at [37, 284] on div at bounding box center [36, 284] width 12 height 12
click at [35, 291] on div at bounding box center [36, 284] width 24 height 24
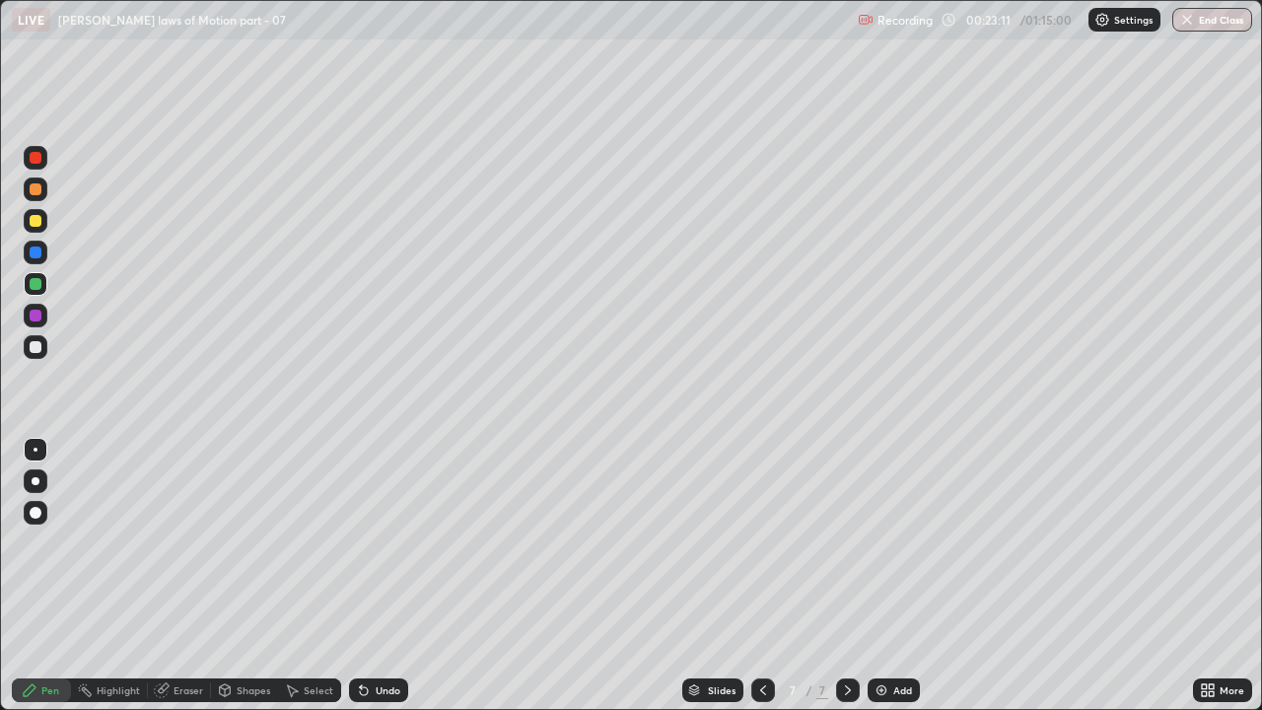
click at [36, 321] on div at bounding box center [36, 316] width 12 height 12
click at [186, 542] on div "Eraser" at bounding box center [189, 690] width 30 height 10
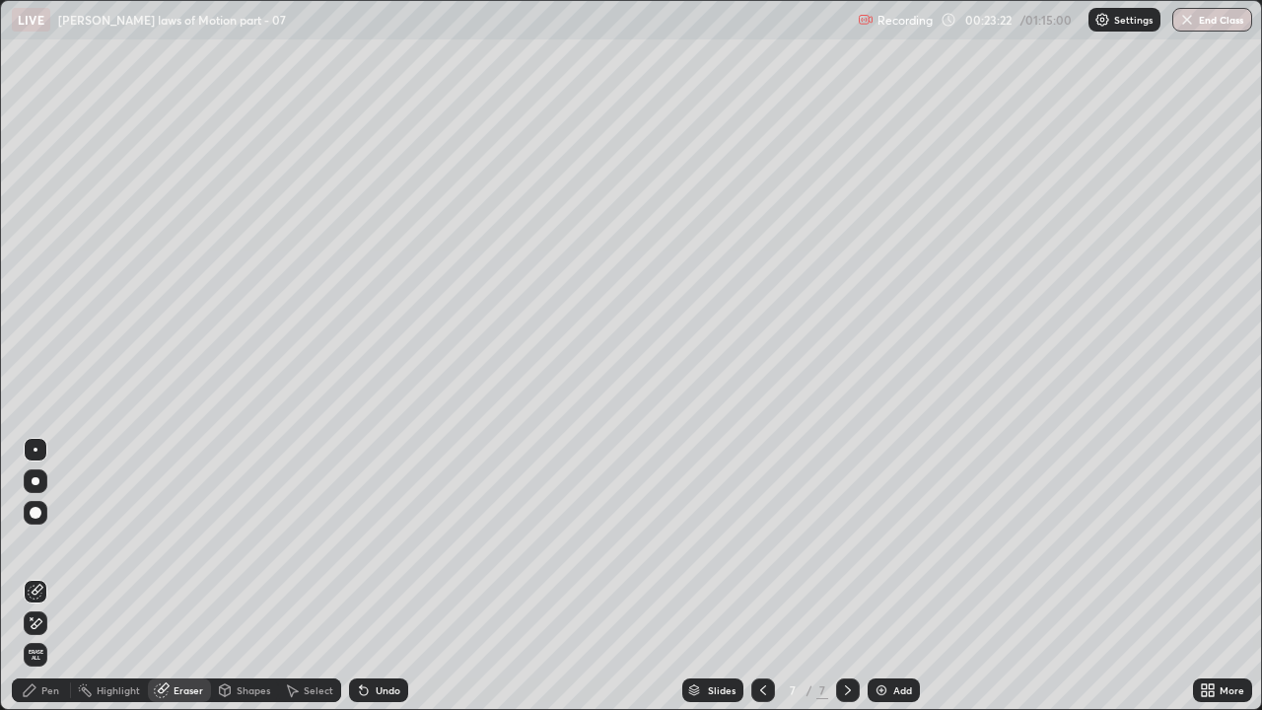
click at [49, 542] on div "Pen" at bounding box center [50, 690] width 18 height 10
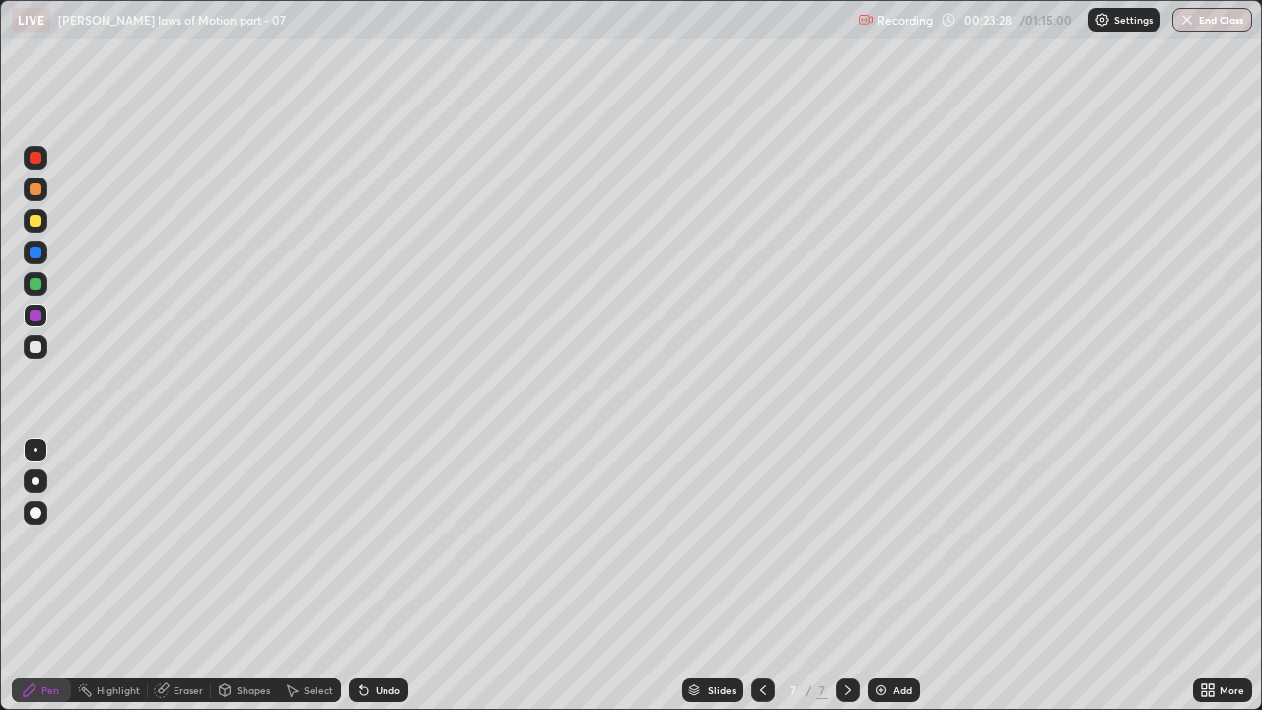
click at [36, 278] on div at bounding box center [36, 284] width 12 height 12
click at [34, 254] on div at bounding box center [36, 253] width 12 height 12
click at [879, 542] on img at bounding box center [882, 691] width 16 height 16
click at [761, 542] on icon at bounding box center [764, 691] width 16 height 16
click at [846, 542] on div at bounding box center [848, 691] width 24 height 24
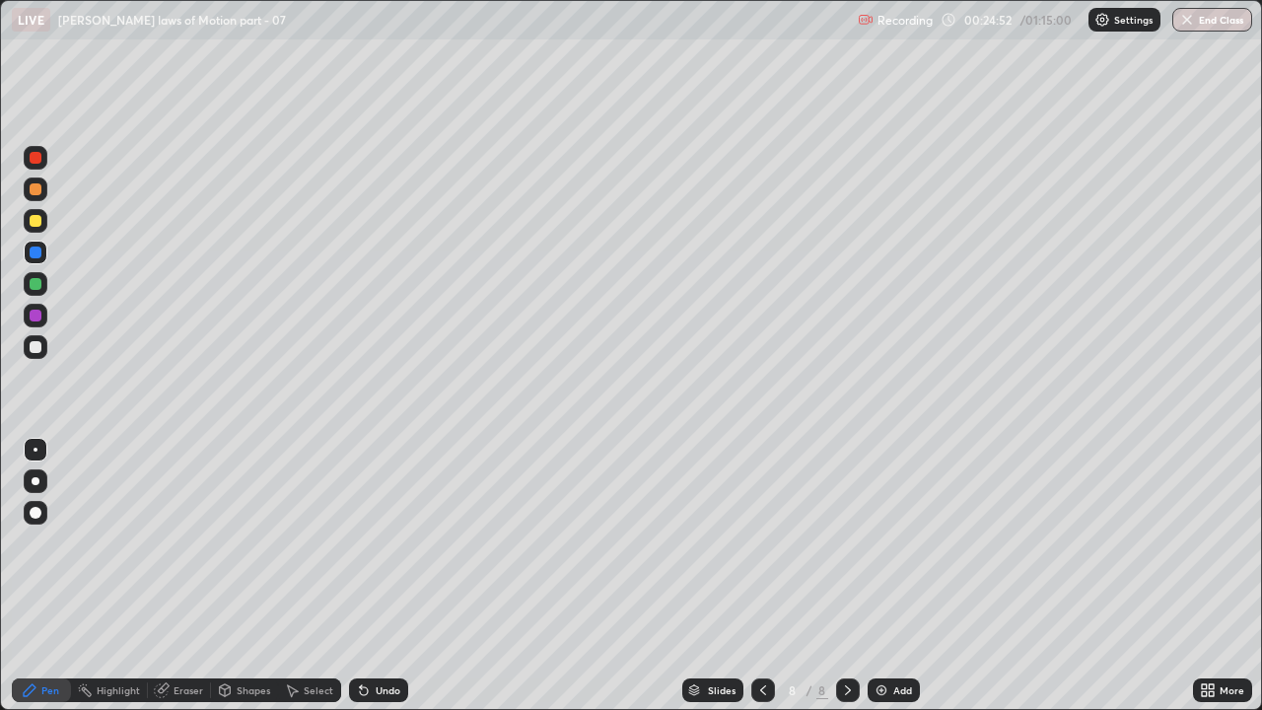
click at [761, 542] on icon at bounding box center [764, 691] width 16 height 16
click at [848, 542] on icon at bounding box center [848, 690] width 6 height 10
click at [360, 542] on icon at bounding box center [364, 691] width 8 height 8
click at [761, 542] on icon at bounding box center [764, 691] width 16 height 16
click at [846, 542] on icon at bounding box center [848, 691] width 16 height 16
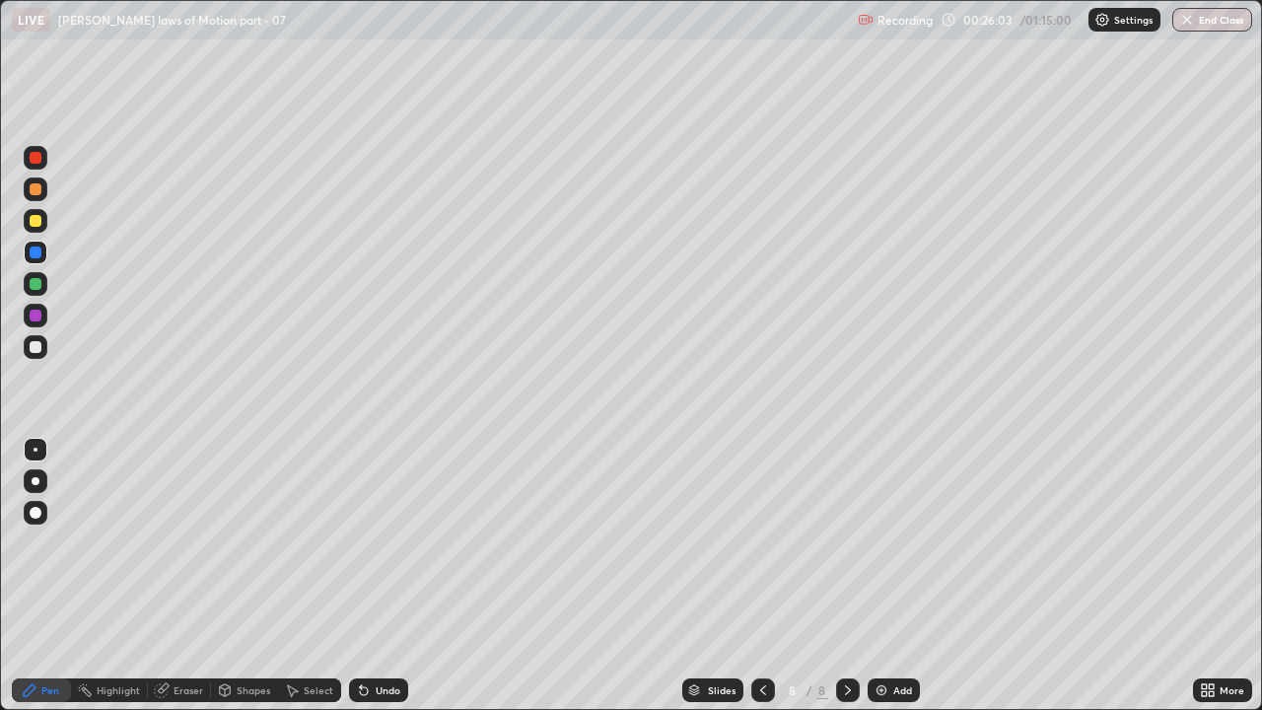
click at [38, 284] on div at bounding box center [36, 284] width 12 height 12
click at [35, 321] on div at bounding box center [36, 316] width 12 height 12
click at [380, 542] on div "Undo" at bounding box center [388, 690] width 25 height 10
click at [379, 542] on div "Undo" at bounding box center [388, 690] width 25 height 10
click at [388, 542] on div "Undo" at bounding box center [388, 690] width 25 height 10
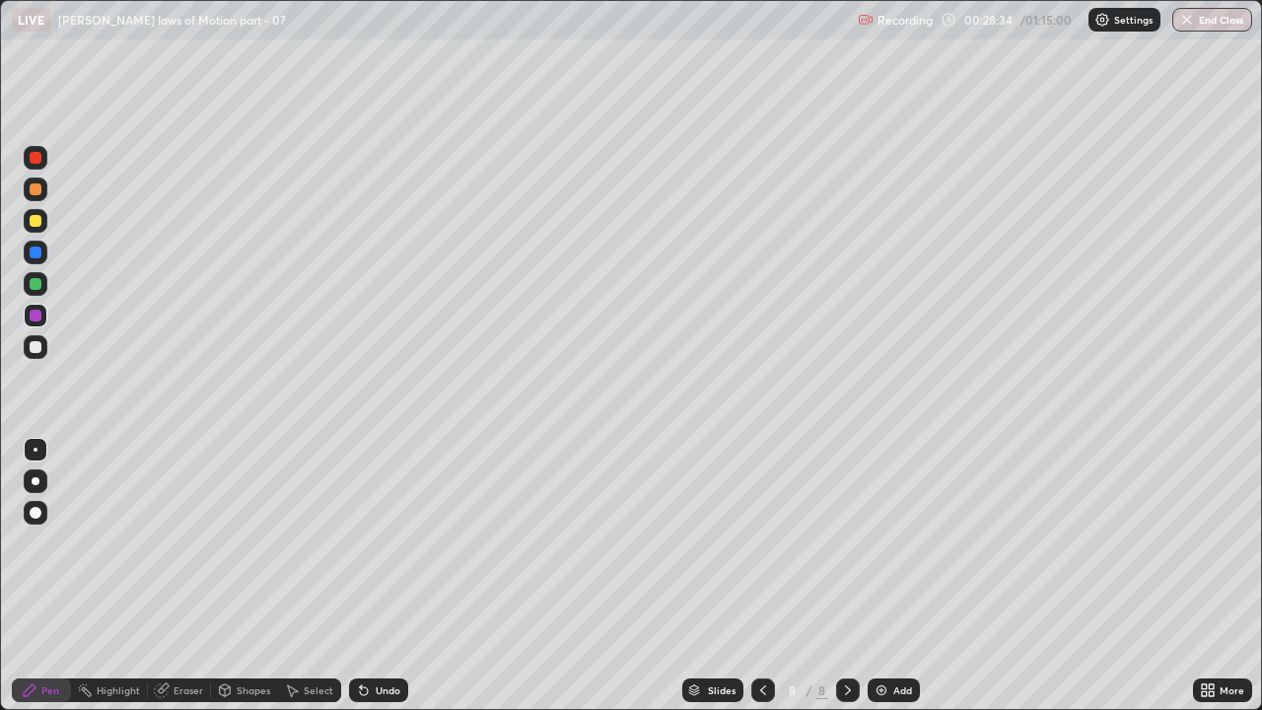
click at [182, 542] on div "Eraser" at bounding box center [189, 690] width 30 height 10
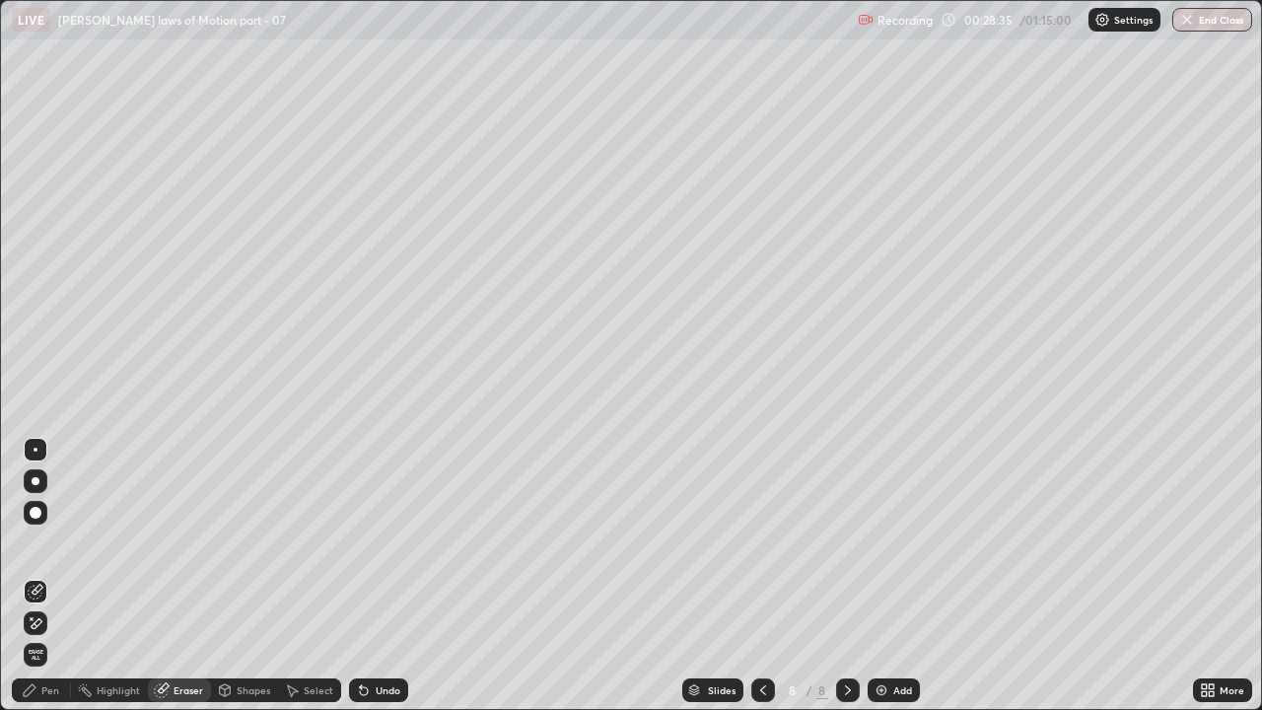
click at [44, 542] on div "Pen" at bounding box center [50, 690] width 18 height 10
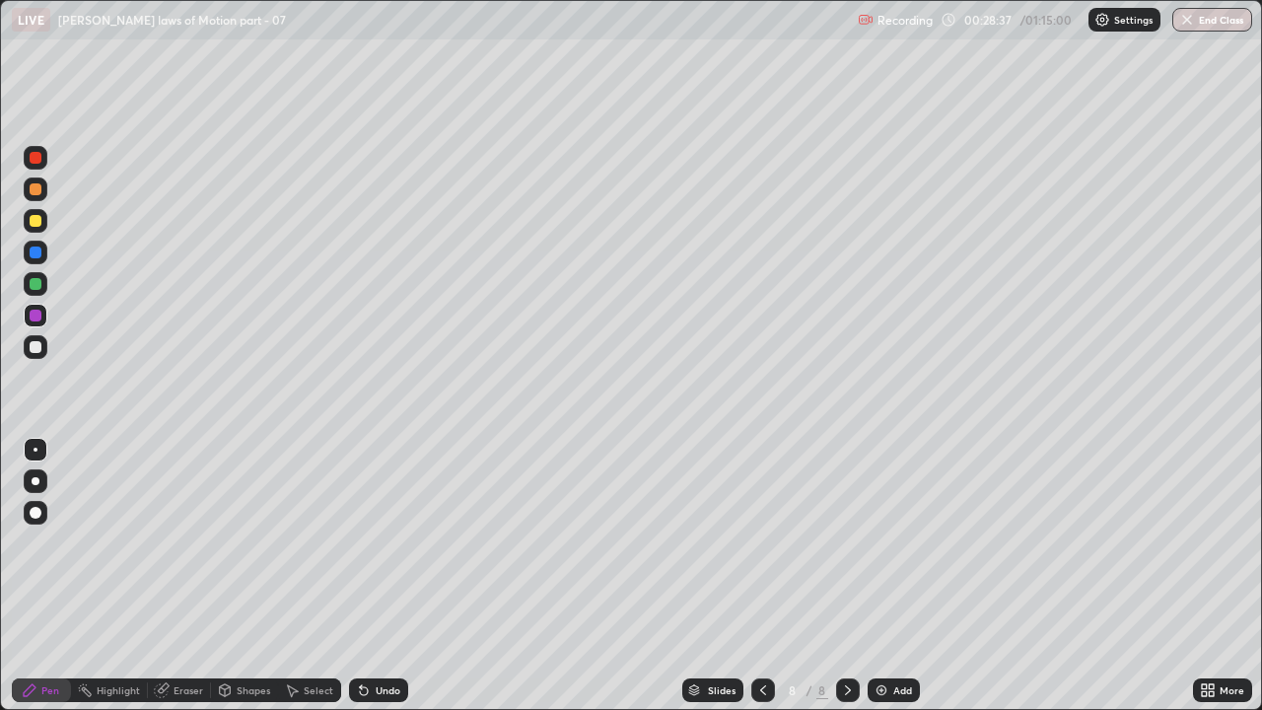
click at [131, 542] on div "Highlight" at bounding box center [118, 690] width 43 height 10
click at [177, 542] on div "Eraser" at bounding box center [179, 691] width 63 height 24
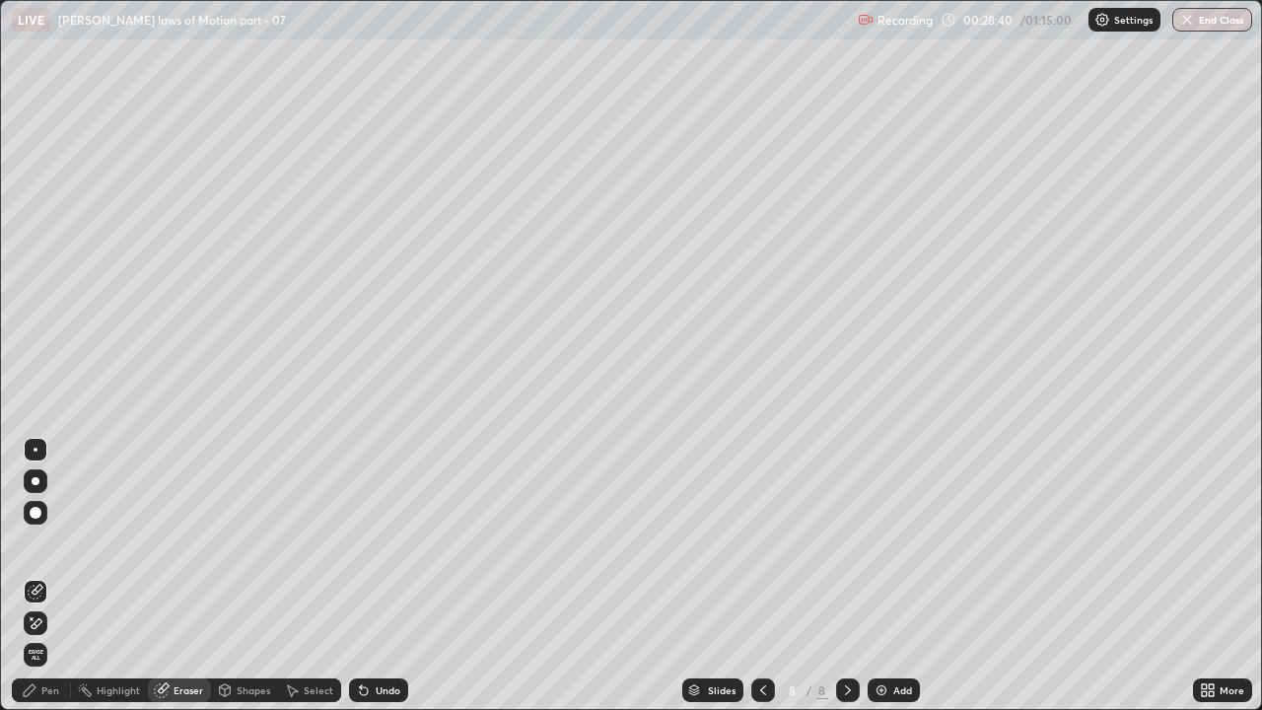
click at [53, 542] on div "Pen" at bounding box center [50, 690] width 18 height 10
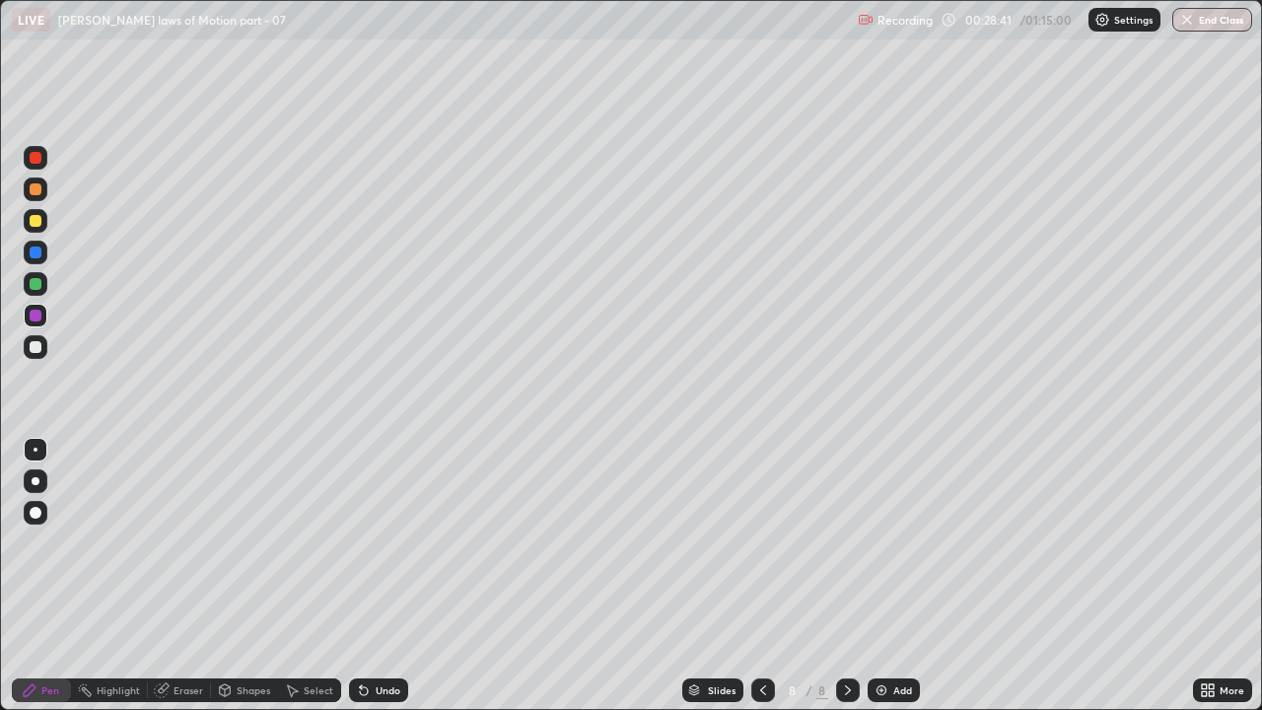
click at [846, 542] on icon at bounding box center [848, 691] width 16 height 16
click at [879, 542] on img at bounding box center [882, 691] width 16 height 16
click at [36, 351] on div at bounding box center [36, 347] width 12 height 12
click at [37, 481] on div at bounding box center [36, 481] width 8 height 8
click at [367, 542] on icon at bounding box center [364, 691] width 16 height 16
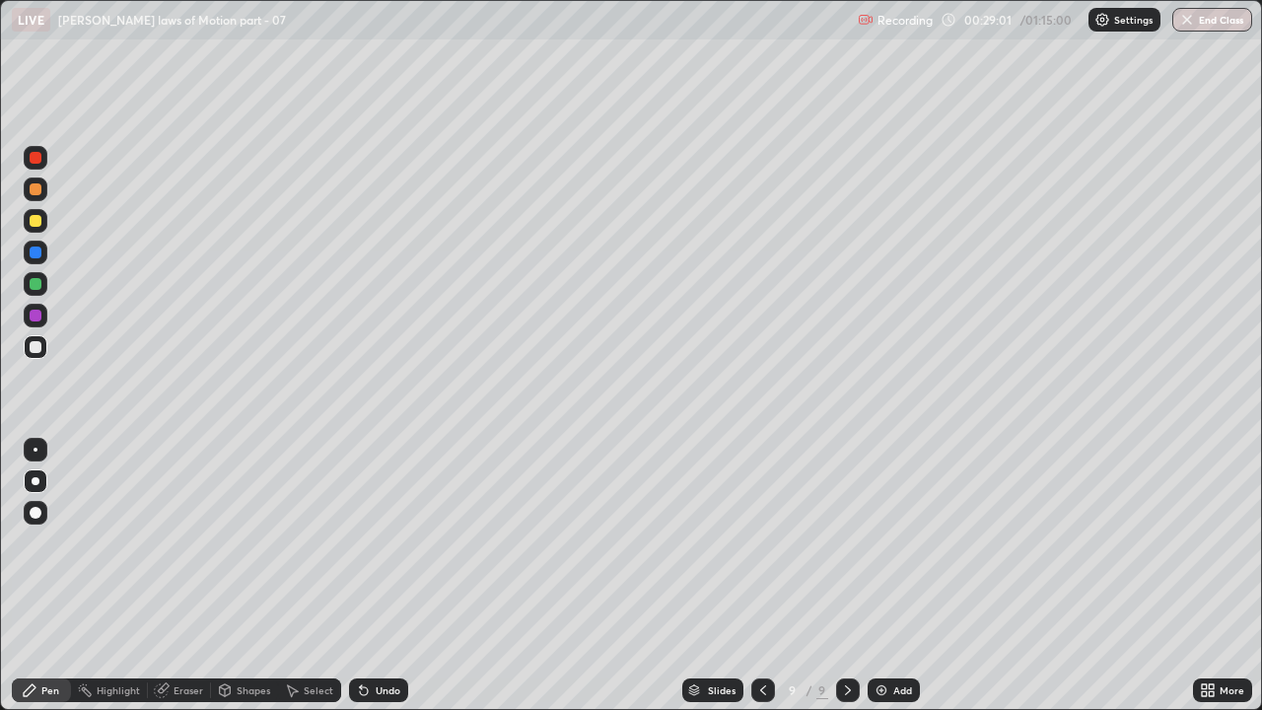
click at [37, 288] on div at bounding box center [36, 284] width 12 height 12
click at [36, 450] on div at bounding box center [36, 450] width 4 height 4
click at [34, 254] on div at bounding box center [36, 253] width 12 height 12
click at [360, 542] on icon at bounding box center [361, 686] width 2 height 2
click at [368, 542] on div "Undo" at bounding box center [378, 691] width 59 height 24
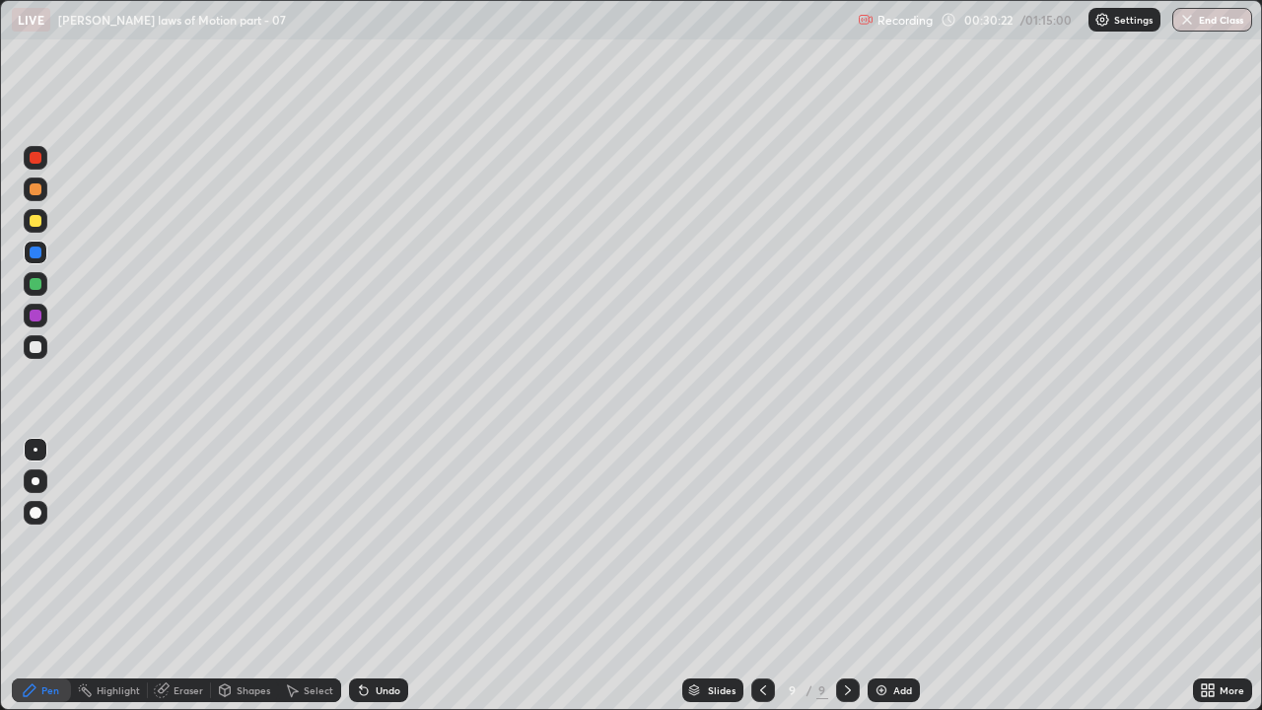
click at [380, 542] on div "Undo" at bounding box center [388, 690] width 25 height 10
click at [382, 542] on div "Undo" at bounding box center [388, 690] width 25 height 10
click at [381, 542] on div "Undo" at bounding box center [388, 690] width 25 height 10
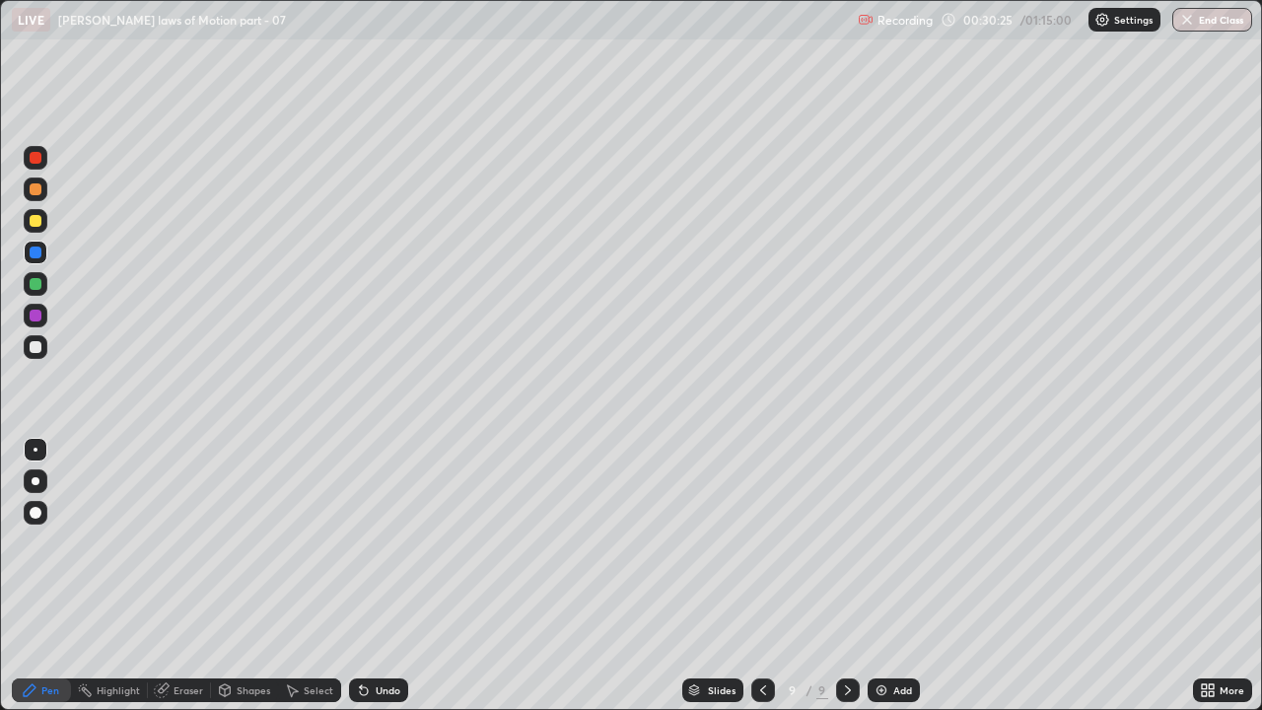
click at [380, 542] on div "Undo" at bounding box center [388, 690] width 25 height 10
click at [376, 542] on div "Undo" at bounding box center [388, 690] width 25 height 10
click at [180, 542] on div "Eraser" at bounding box center [189, 690] width 30 height 10
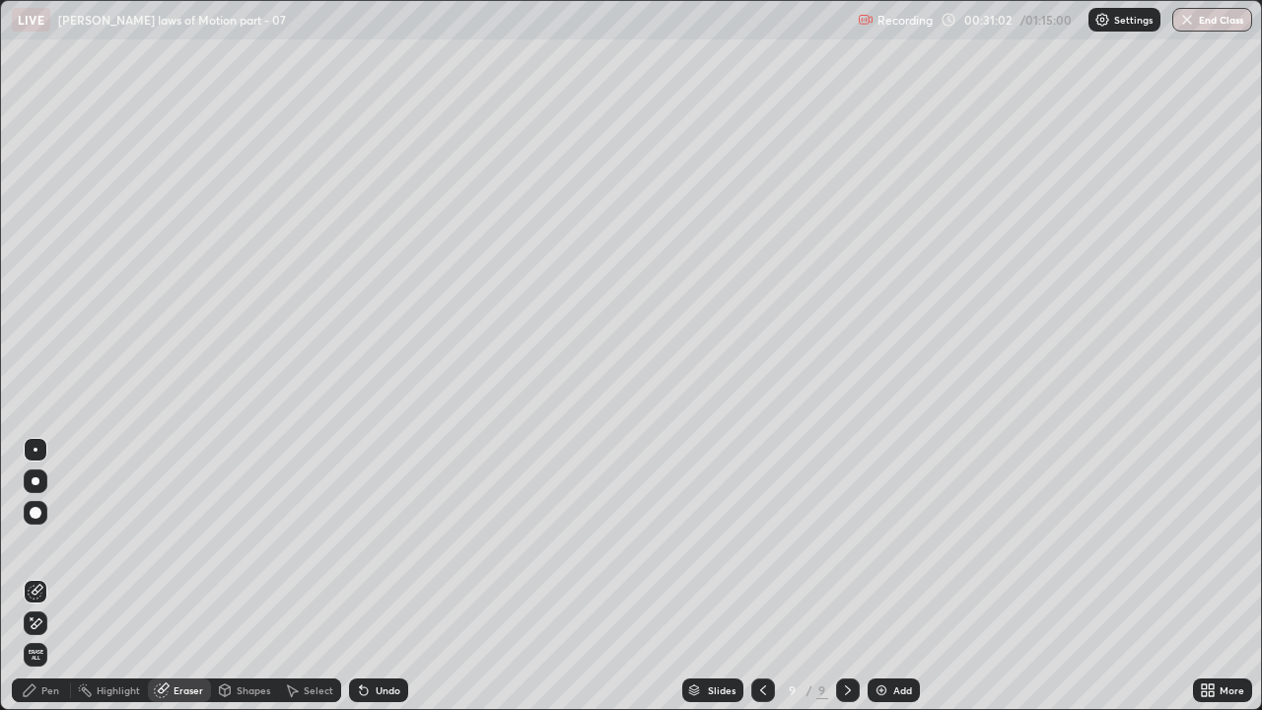
click at [53, 542] on div "Pen" at bounding box center [50, 690] width 18 height 10
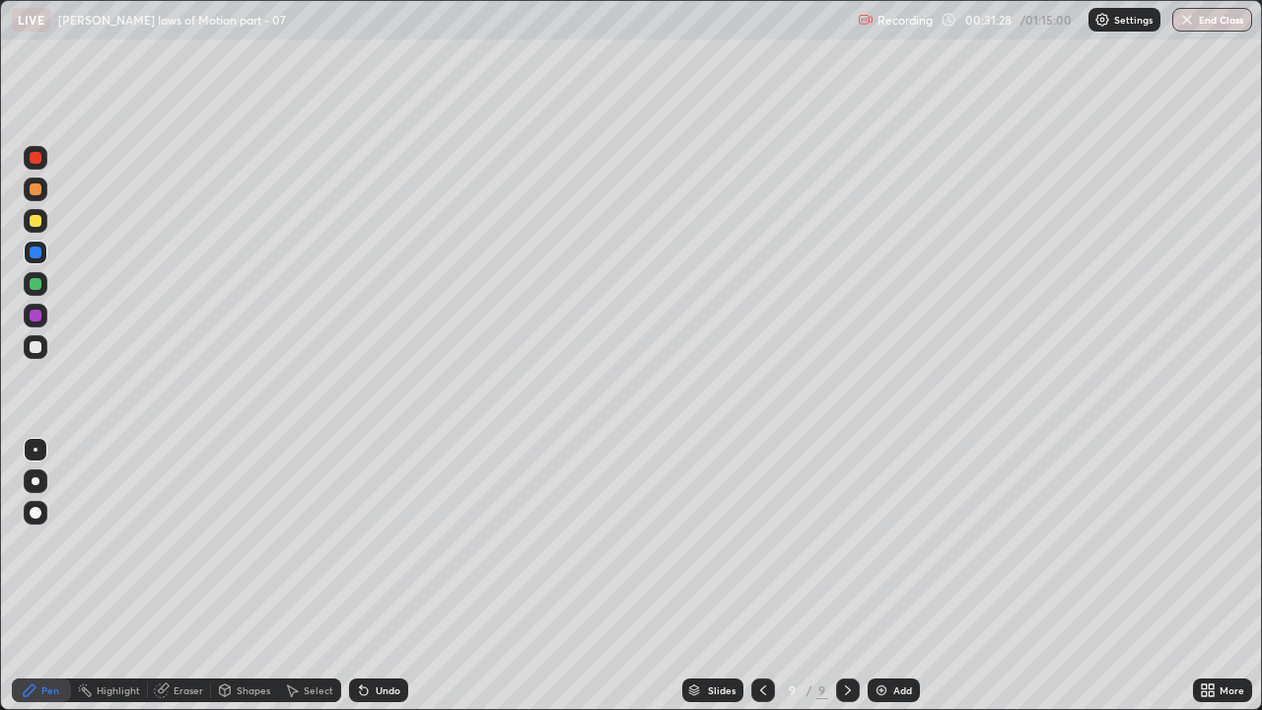
click at [31, 312] on div at bounding box center [36, 316] width 12 height 12
click at [195, 542] on div "Eraser" at bounding box center [189, 690] width 30 height 10
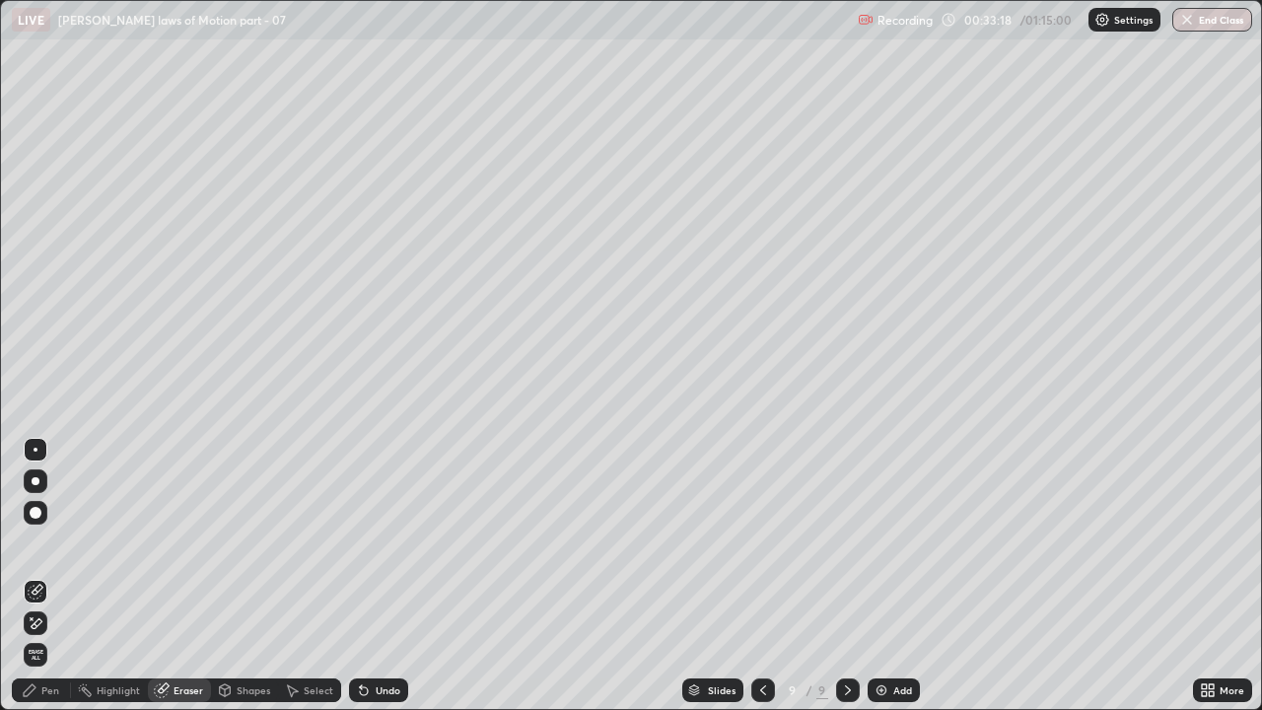
click at [37, 542] on icon at bounding box center [37, 623] width 11 height 10
click at [44, 542] on div "Pen" at bounding box center [50, 690] width 18 height 10
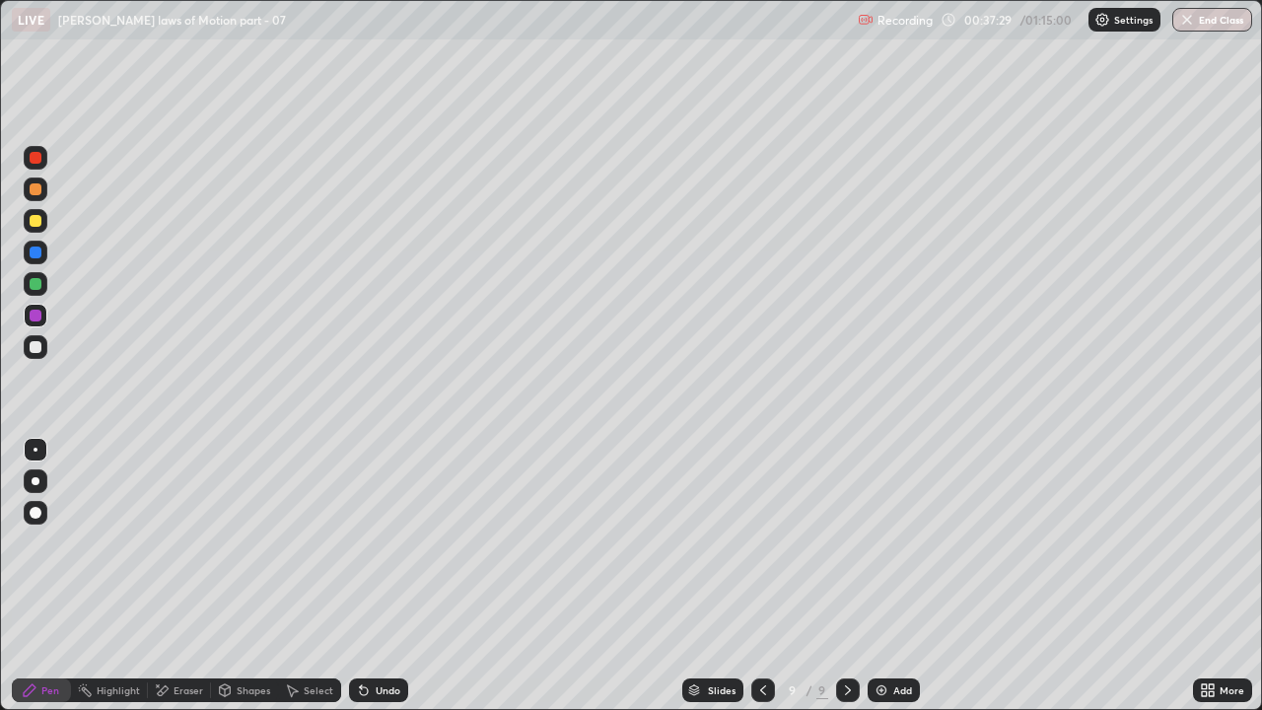
click at [38, 285] on div at bounding box center [36, 284] width 12 height 12
click at [847, 542] on icon at bounding box center [848, 690] width 6 height 10
click at [889, 542] on div "Add" at bounding box center [894, 691] width 52 height 24
click at [42, 317] on div at bounding box center [36, 316] width 24 height 24
click at [36, 252] on div at bounding box center [36, 253] width 12 height 12
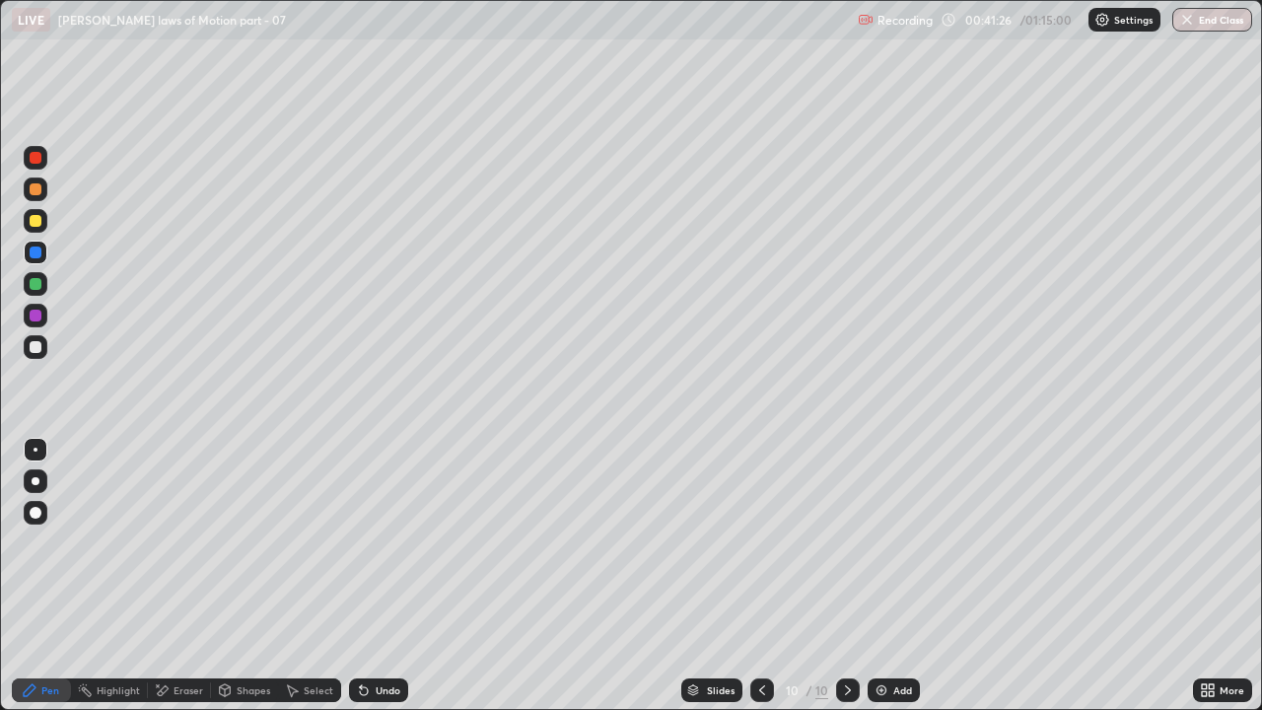
click at [180, 542] on div "Eraser" at bounding box center [189, 690] width 30 height 10
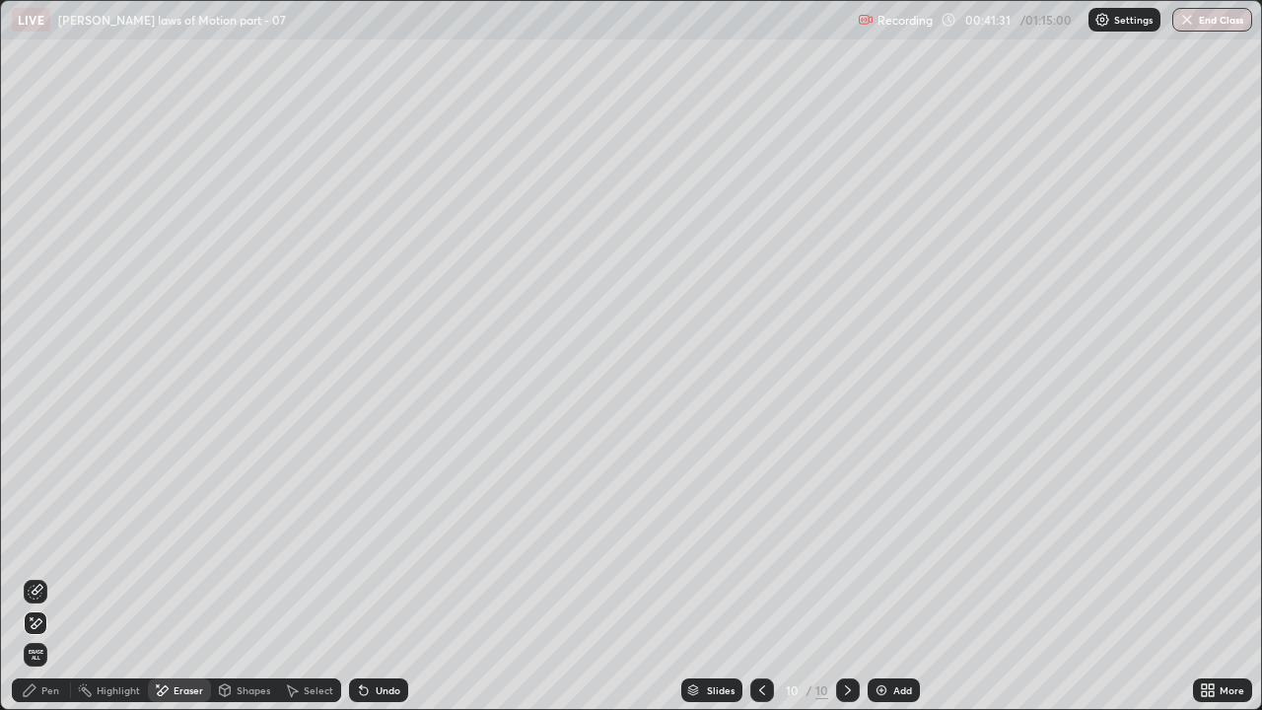
click at [57, 542] on div "Pen" at bounding box center [41, 691] width 59 height 24
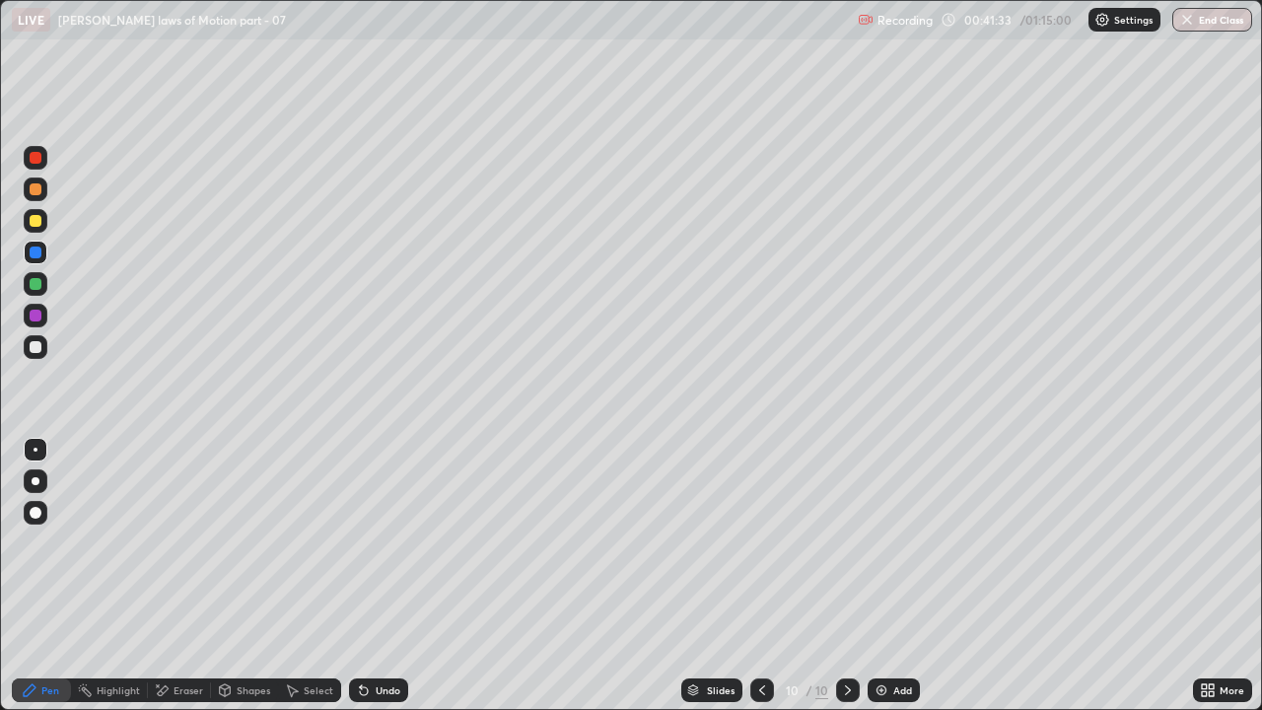
click at [756, 542] on div at bounding box center [763, 691] width 24 height 24
click at [846, 542] on icon at bounding box center [848, 691] width 16 height 16
click at [760, 542] on icon at bounding box center [763, 691] width 16 height 16
click at [851, 542] on icon at bounding box center [848, 691] width 16 height 16
click at [757, 542] on icon at bounding box center [763, 691] width 16 height 16
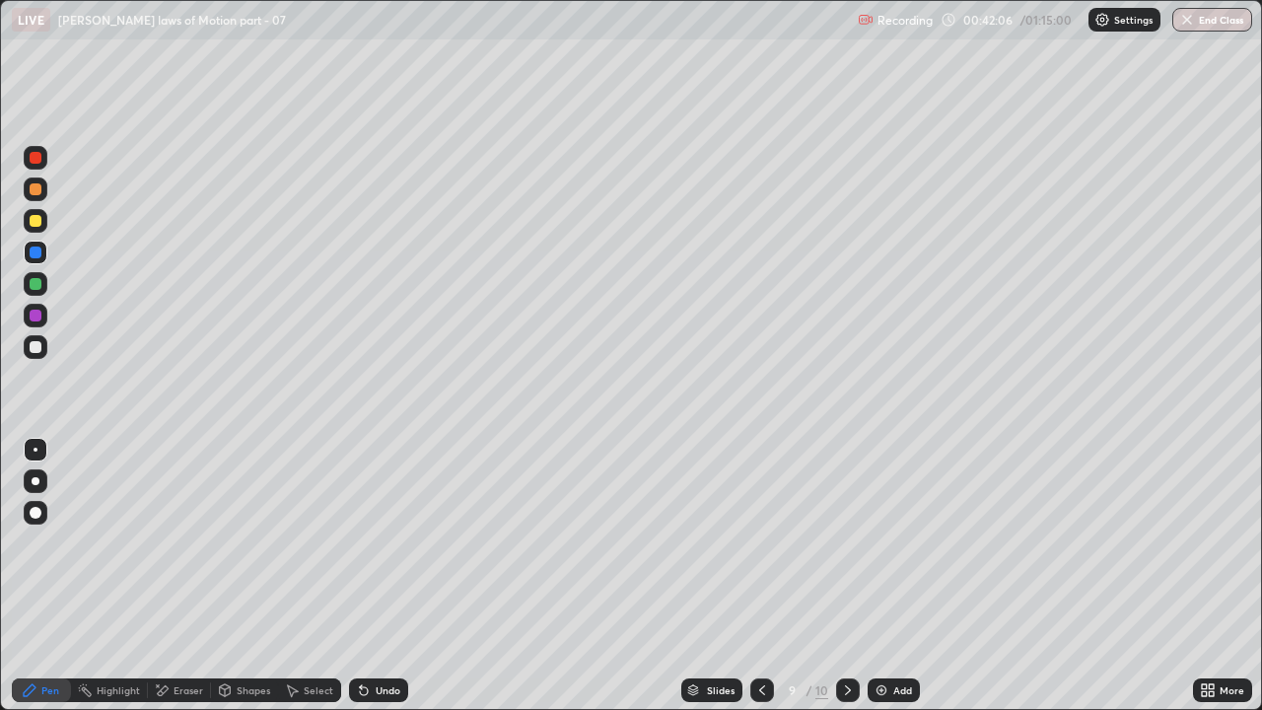
click at [847, 542] on icon at bounding box center [848, 691] width 16 height 16
click at [34, 283] on div at bounding box center [36, 284] width 12 height 12
click at [360, 542] on icon at bounding box center [364, 691] width 8 height 8
click at [363, 542] on div "Undo" at bounding box center [378, 691] width 59 height 24
click at [372, 542] on div "Undo" at bounding box center [378, 691] width 59 height 24
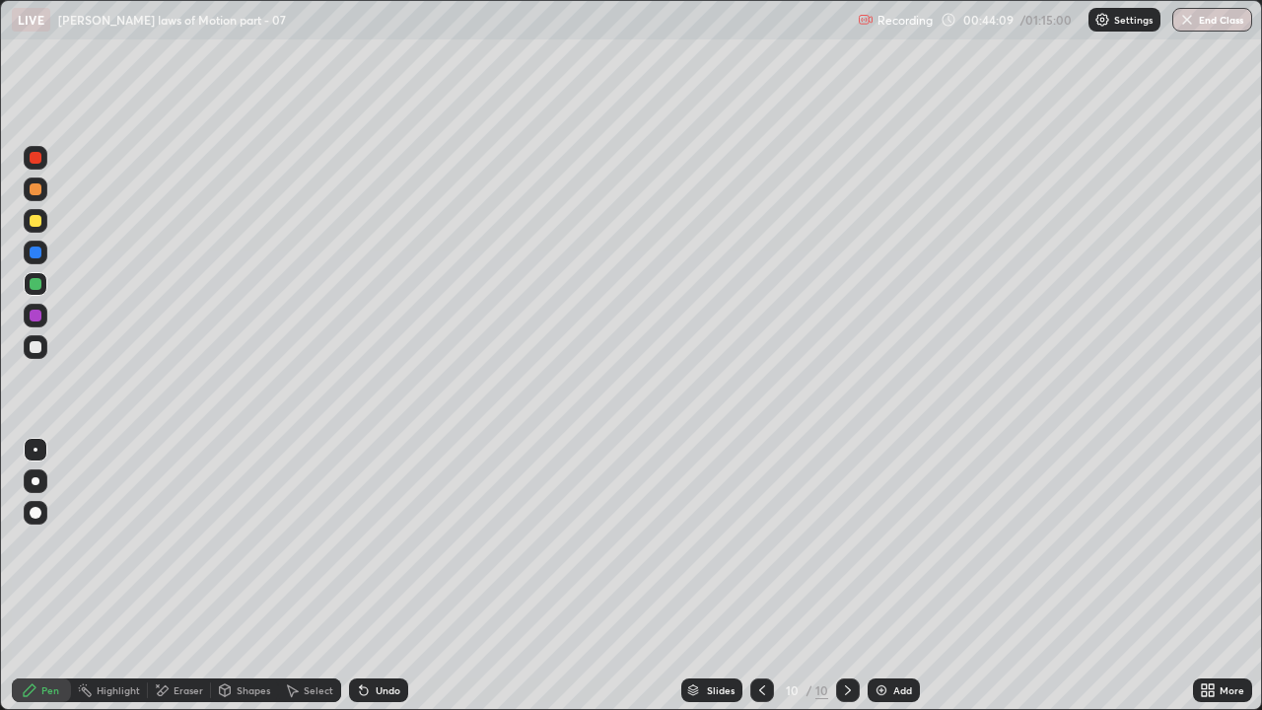
click at [37, 222] on div at bounding box center [36, 221] width 12 height 12
click at [376, 542] on div "Undo" at bounding box center [388, 690] width 25 height 10
click at [383, 542] on div "Undo" at bounding box center [388, 690] width 25 height 10
click at [32, 348] on div at bounding box center [36, 347] width 12 height 12
click at [854, 542] on icon at bounding box center [848, 691] width 16 height 16
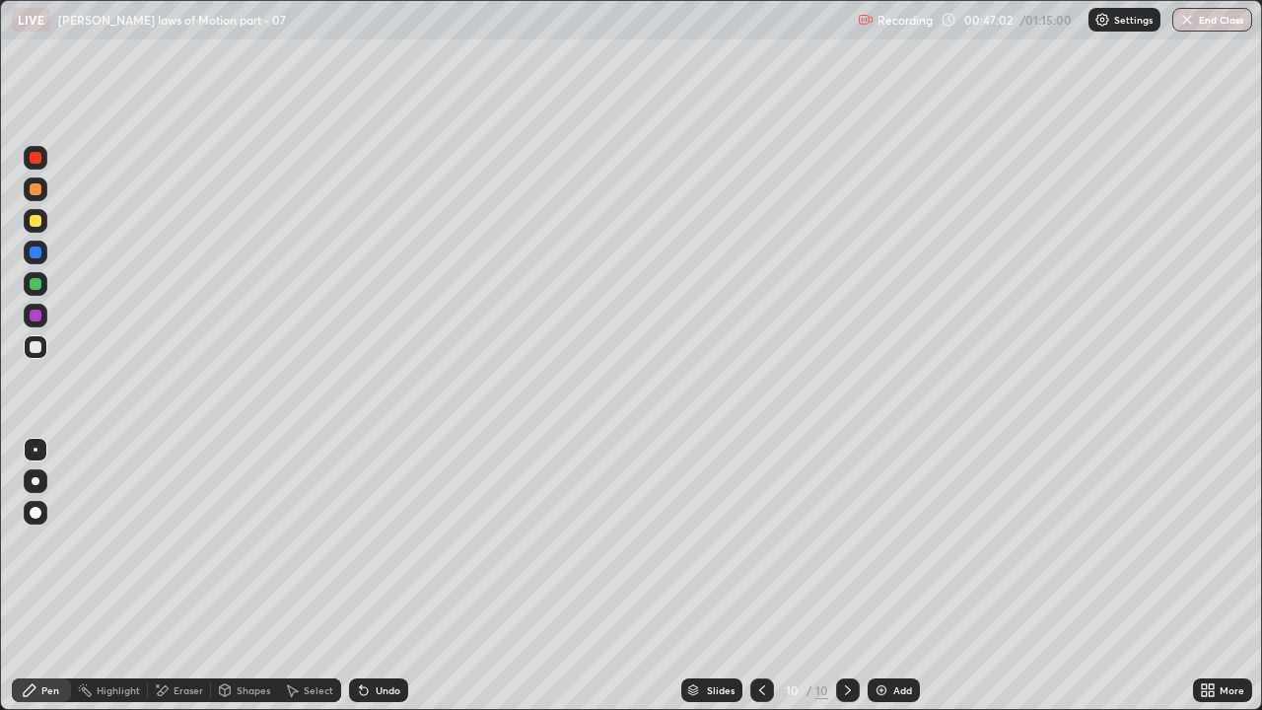
click at [887, 542] on img at bounding box center [882, 691] width 16 height 16
click at [371, 542] on div "Undo" at bounding box center [378, 691] width 59 height 24
click at [36, 255] on div at bounding box center [36, 253] width 12 height 12
click at [36, 350] on div at bounding box center [36, 347] width 12 height 12
click at [36, 315] on div at bounding box center [36, 316] width 12 height 12
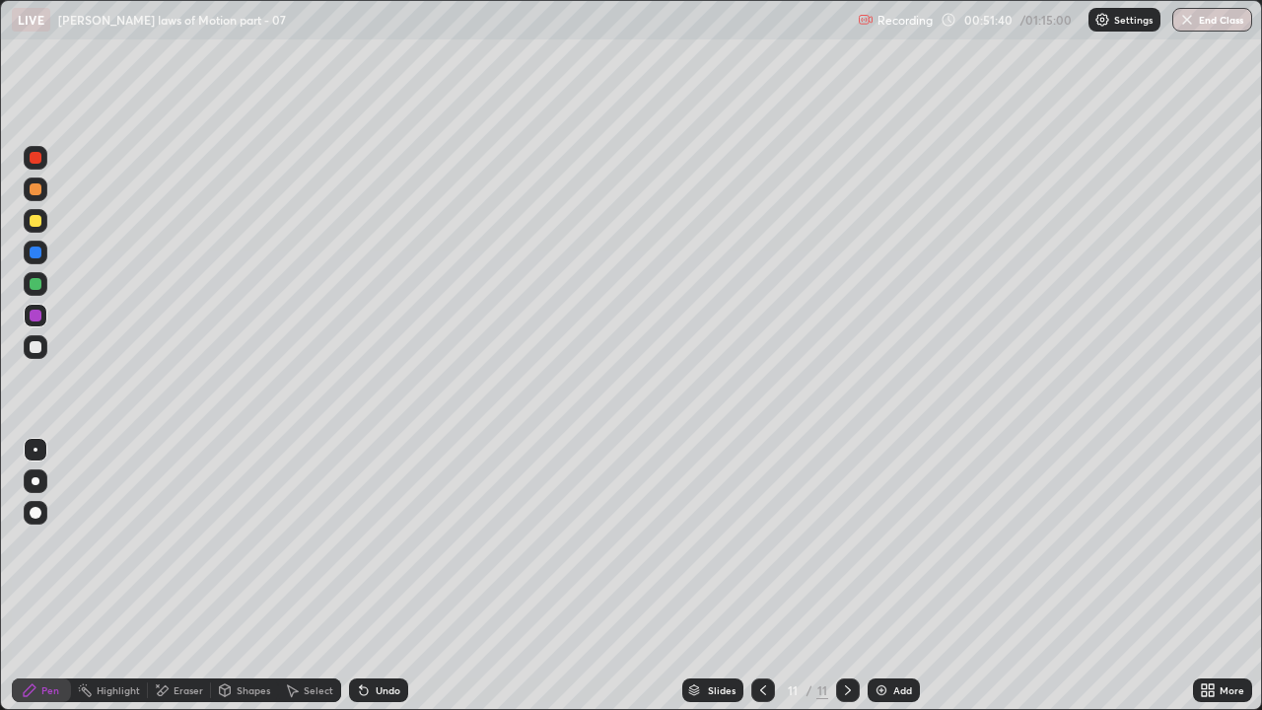
click at [894, 542] on div "Add" at bounding box center [903, 690] width 19 height 10
click at [46, 345] on div at bounding box center [36, 347] width 24 height 24
click at [43, 252] on div at bounding box center [36, 253] width 24 height 24
click at [39, 254] on div at bounding box center [36, 253] width 12 height 12
click at [36, 285] on div at bounding box center [36, 284] width 12 height 12
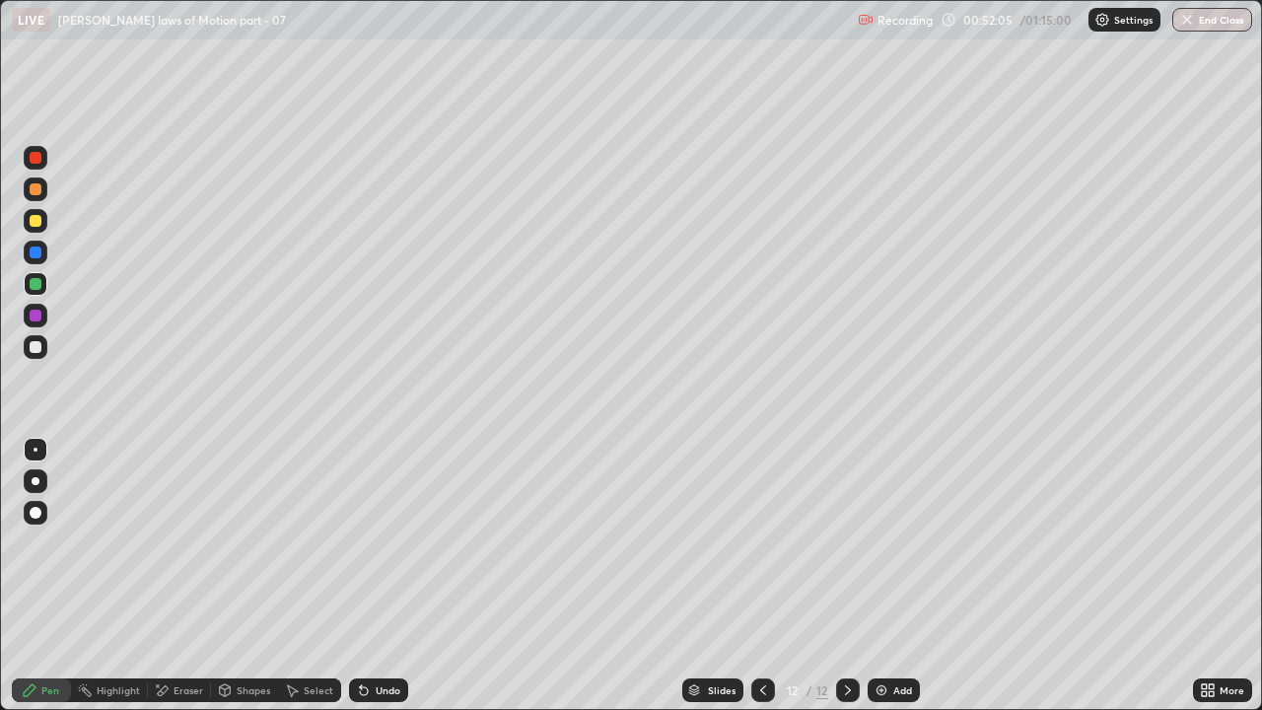
click at [361, 542] on icon at bounding box center [364, 691] width 8 height 8
click at [40, 255] on div at bounding box center [36, 253] width 12 height 12
click at [878, 542] on img at bounding box center [882, 691] width 16 height 16
click at [37, 339] on div at bounding box center [36, 347] width 24 height 24
click at [370, 542] on div "Undo" at bounding box center [378, 691] width 59 height 24
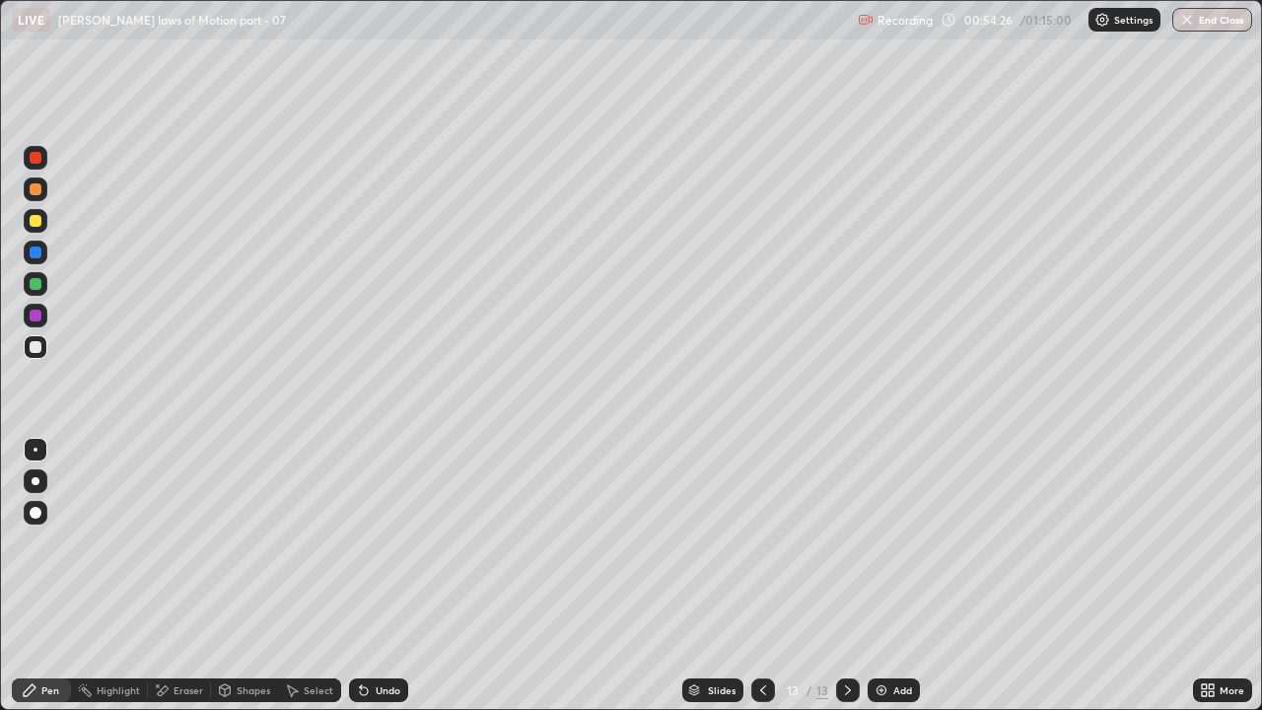
click at [360, 542] on icon at bounding box center [361, 686] width 2 height 2
click at [38, 219] on div at bounding box center [36, 221] width 12 height 12
click at [39, 344] on div at bounding box center [36, 347] width 12 height 12
click at [36, 318] on div at bounding box center [36, 316] width 12 height 12
click at [894, 542] on div "Add" at bounding box center [903, 690] width 19 height 10
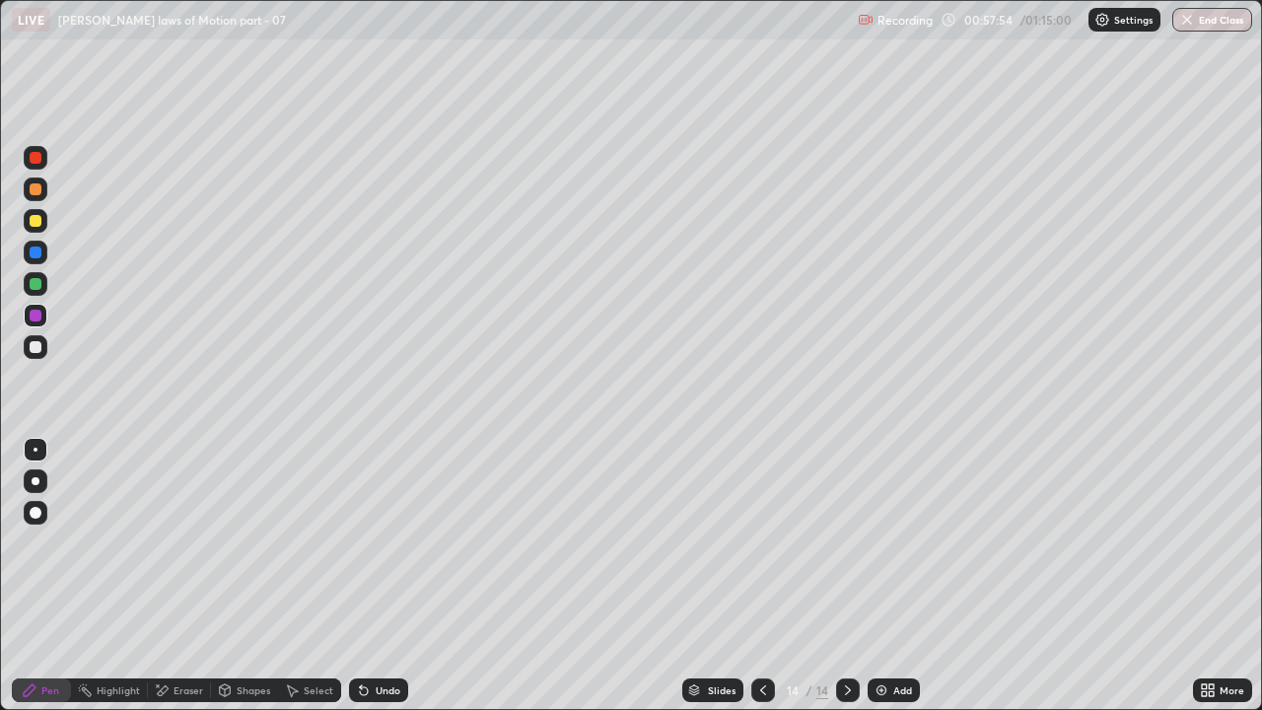
click at [39, 358] on div at bounding box center [36, 347] width 24 height 24
click at [35, 287] on div at bounding box center [36, 284] width 12 height 12
click at [393, 542] on div "Undo" at bounding box center [388, 690] width 25 height 10
click at [880, 542] on img at bounding box center [882, 691] width 16 height 16
click at [36, 345] on div at bounding box center [36, 347] width 12 height 12
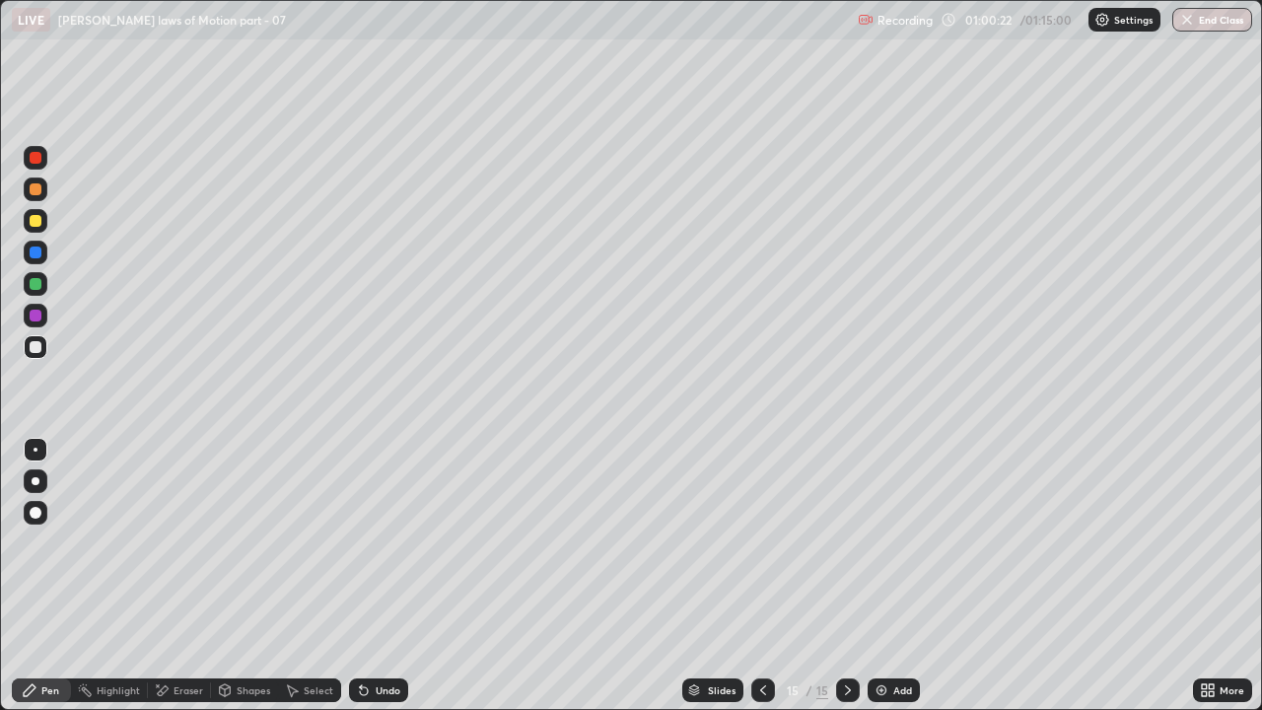
click at [394, 542] on div "Undo" at bounding box center [388, 690] width 25 height 10
click at [41, 276] on div at bounding box center [36, 284] width 24 height 24
click at [883, 542] on img at bounding box center [882, 691] width 16 height 16
click at [36, 347] on div at bounding box center [36, 347] width 12 height 12
click at [374, 542] on div "Undo" at bounding box center [378, 691] width 59 height 24
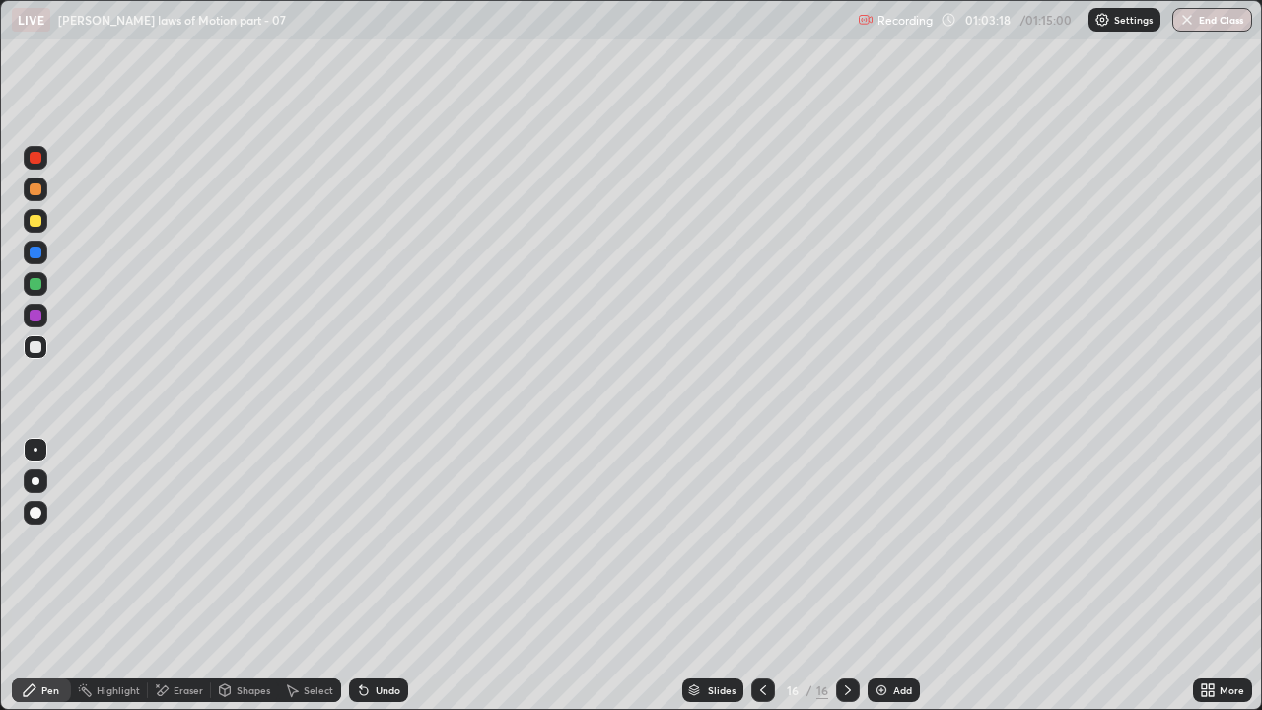
click at [378, 542] on div "Undo" at bounding box center [378, 691] width 59 height 24
click at [371, 542] on div "Undo" at bounding box center [378, 691] width 59 height 24
click at [372, 542] on div "Undo" at bounding box center [378, 691] width 59 height 24
click at [370, 542] on div "Undo" at bounding box center [378, 691] width 59 height 24
click at [371, 542] on div "Undo" at bounding box center [378, 691] width 59 height 24
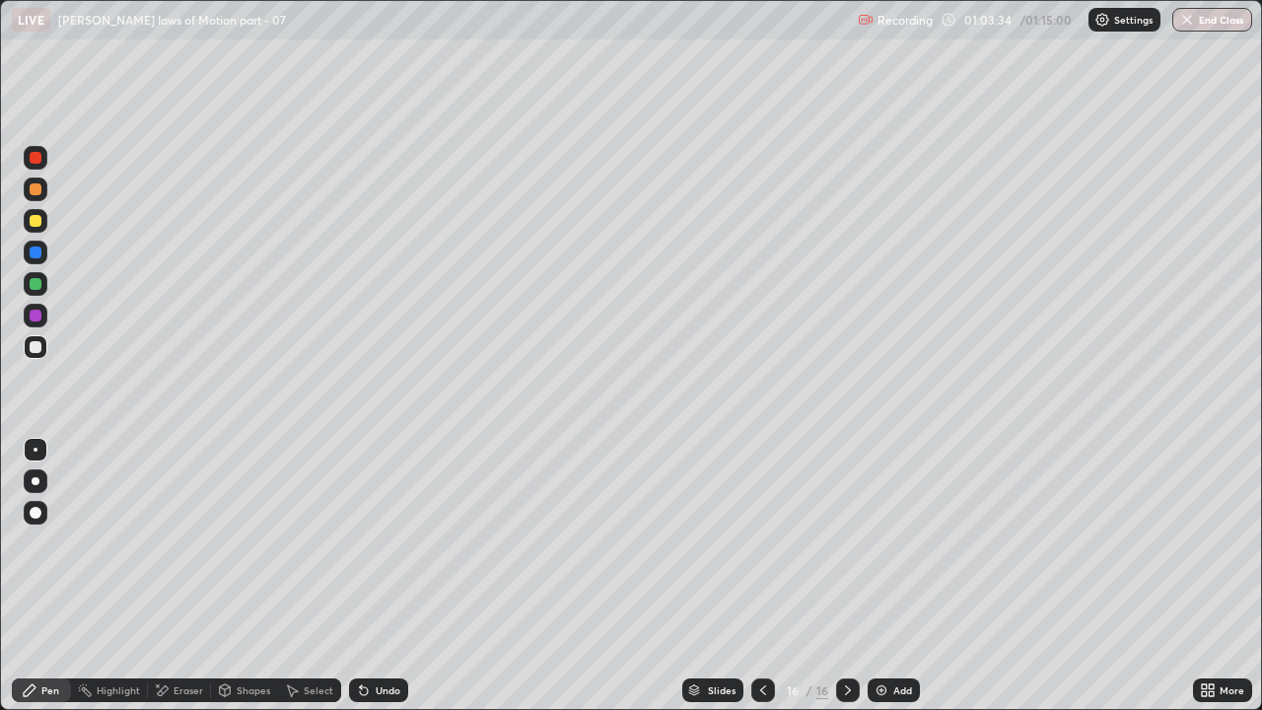
click at [372, 542] on div "Undo" at bounding box center [378, 691] width 59 height 24
click at [37, 283] on div at bounding box center [36, 284] width 12 height 12
click at [36, 314] on div at bounding box center [36, 316] width 12 height 12
click at [39, 255] on div at bounding box center [36, 253] width 12 height 12
click at [40, 312] on div at bounding box center [36, 316] width 12 height 12
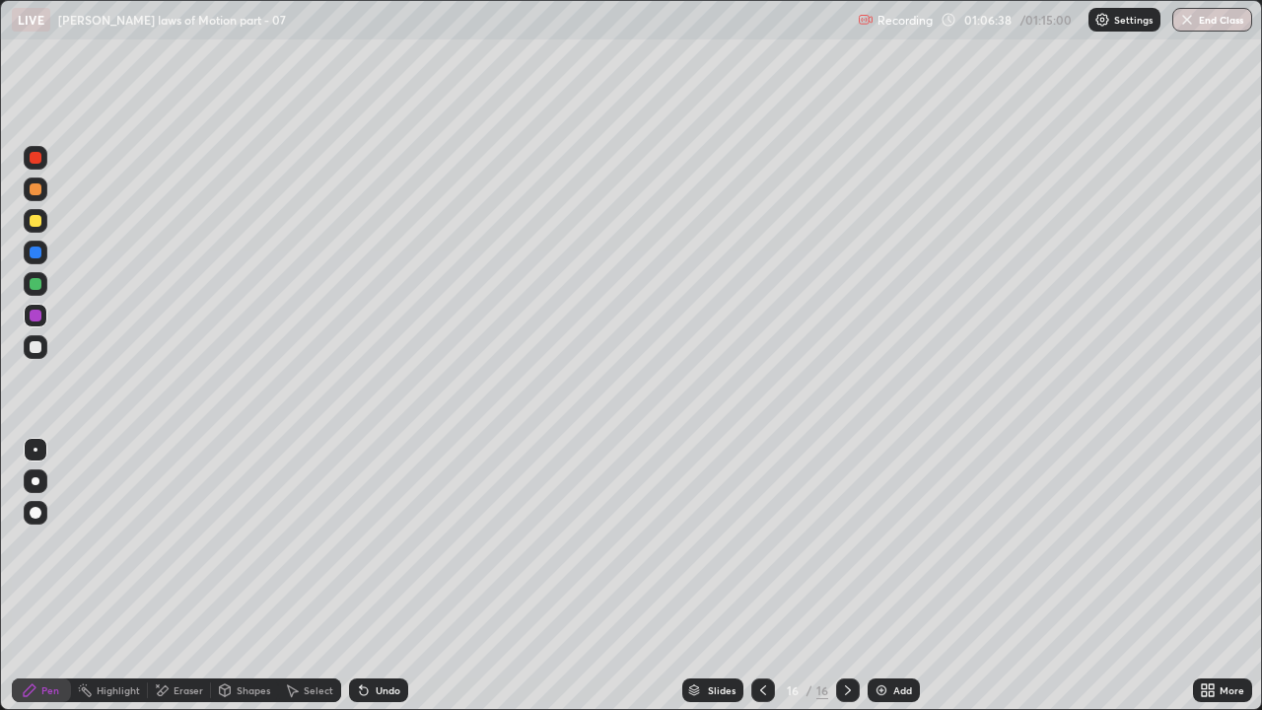
click at [376, 542] on div "Undo" at bounding box center [388, 690] width 25 height 10
click at [850, 542] on div at bounding box center [848, 691] width 24 height 24
click at [890, 542] on div "Add" at bounding box center [894, 691] width 52 height 24
click at [34, 350] on div at bounding box center [36, 347] width 12 height 12
click at [376, 542] on div "Undo" at bounding box center [388, 690] width 25 height 10
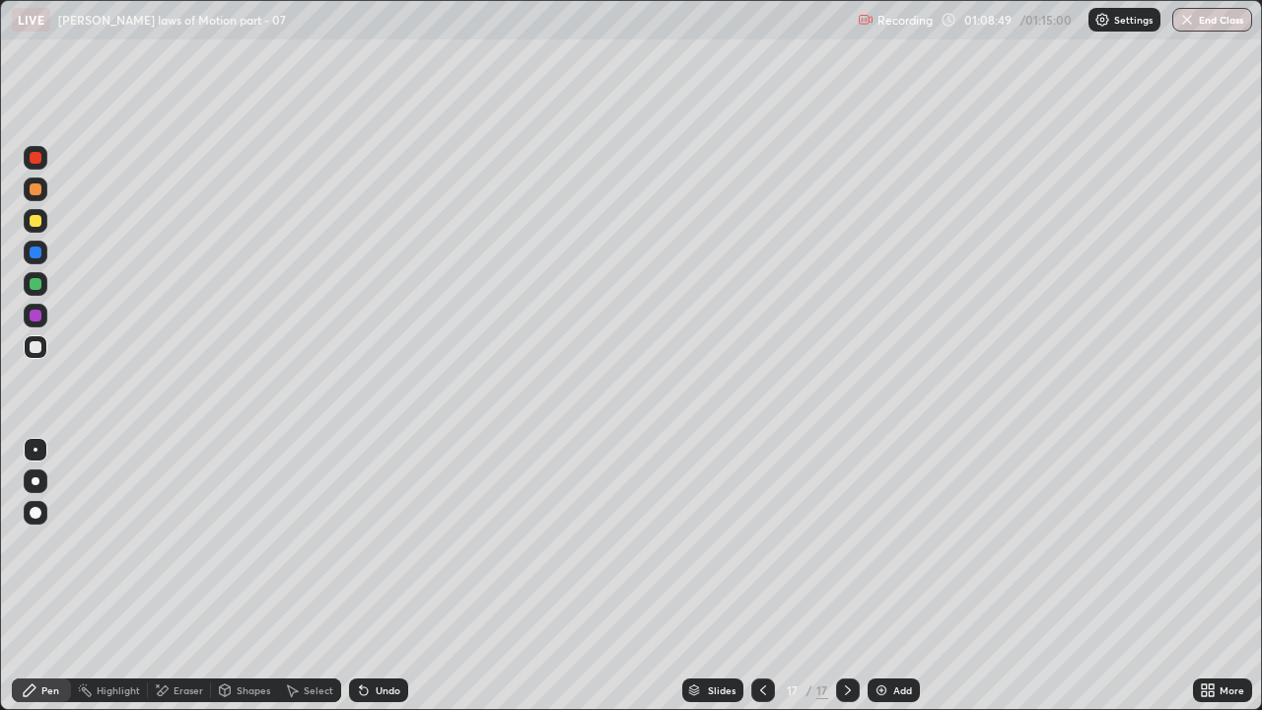
click at [36, 286] on div at bounding box center [36, 284] width 12 height 12
click at [38, 346] on div at bounding box center [36, 347] width 12 height 12
click at [40, 281] on div at bounding box center [36, 284] width 12 height 12
click at [386, 542] on div "Undo" at bounding box center [388, 690] width 25 height 10
click at [380, 542] on div "Undo" at bounding box center [388, 690] width 25 height 10
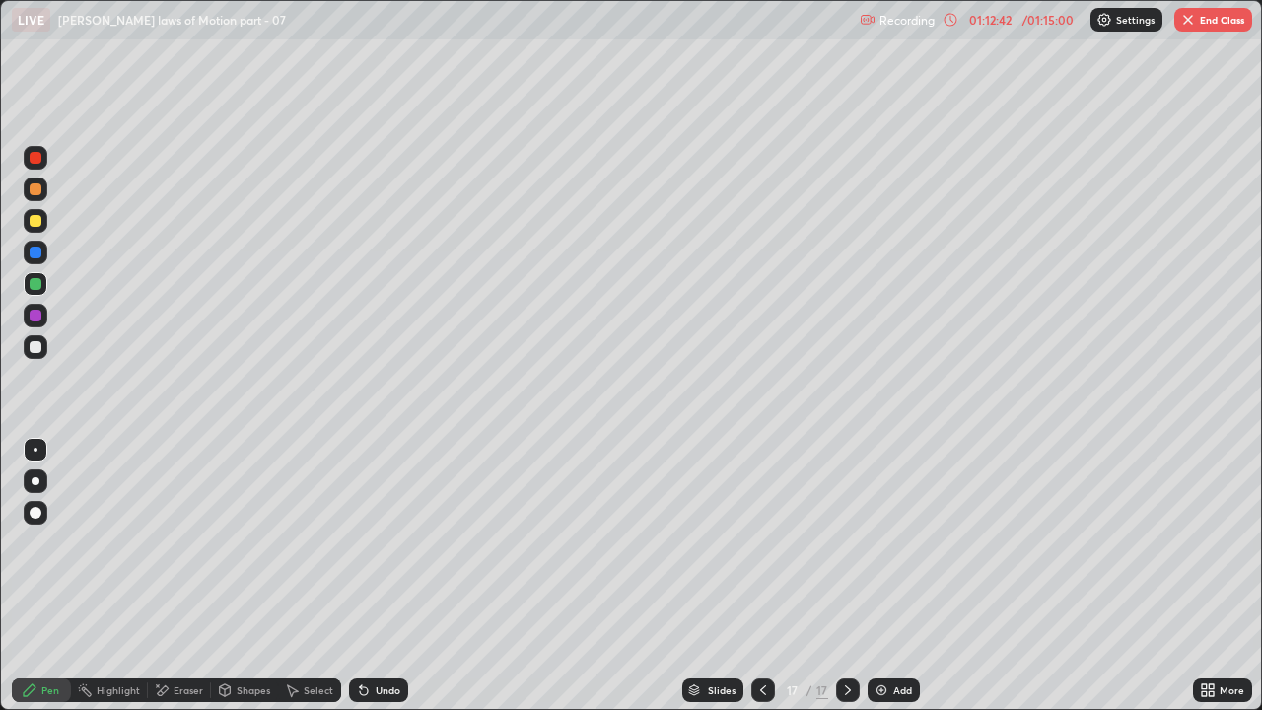
click at [39, 313] on div at bounding box center [36, 316] width 12 height 12
click at [386, 542] on div "Undo" at bounding box center [378, 691] width 59 height 24
click at [35, 288] on div at bounding box center [36, 284] width 12 height 12
click at [376, 542] on div "Undo" at bounding box center [388, 690] width 25 height 10
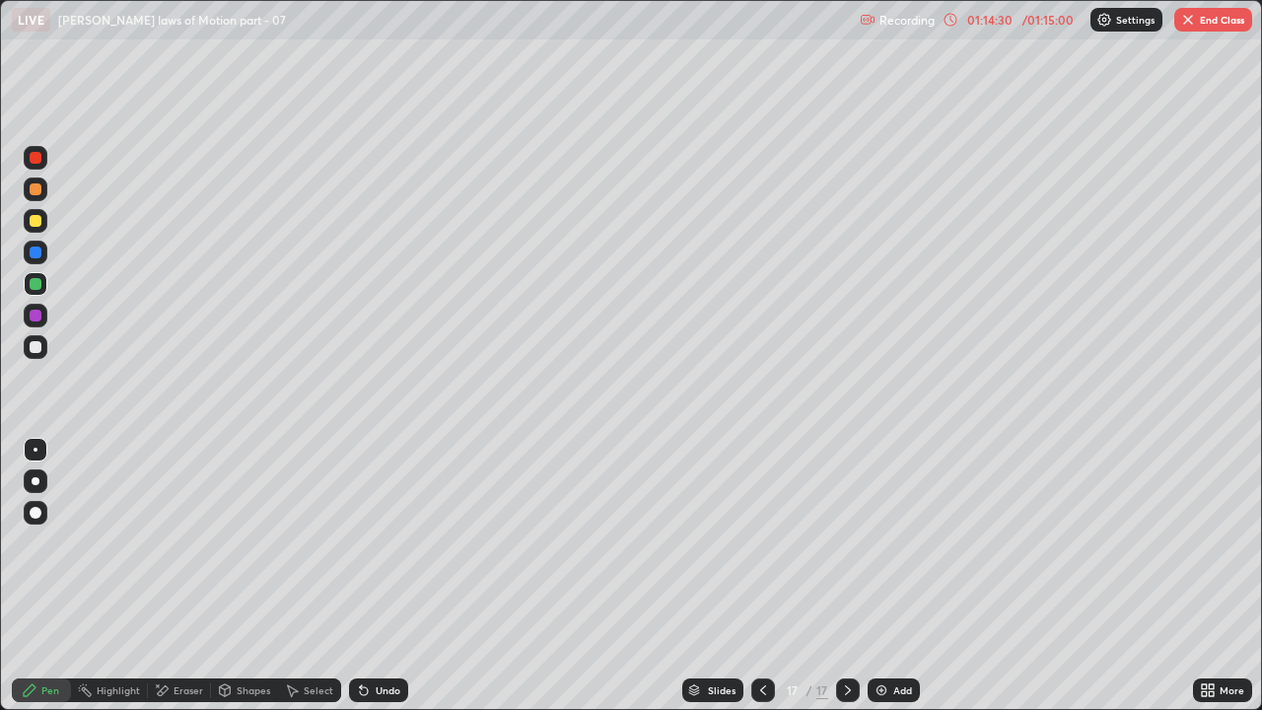
click at [383, 542] on div "Undo" at bounding box center [388, 690] width 25 height 10
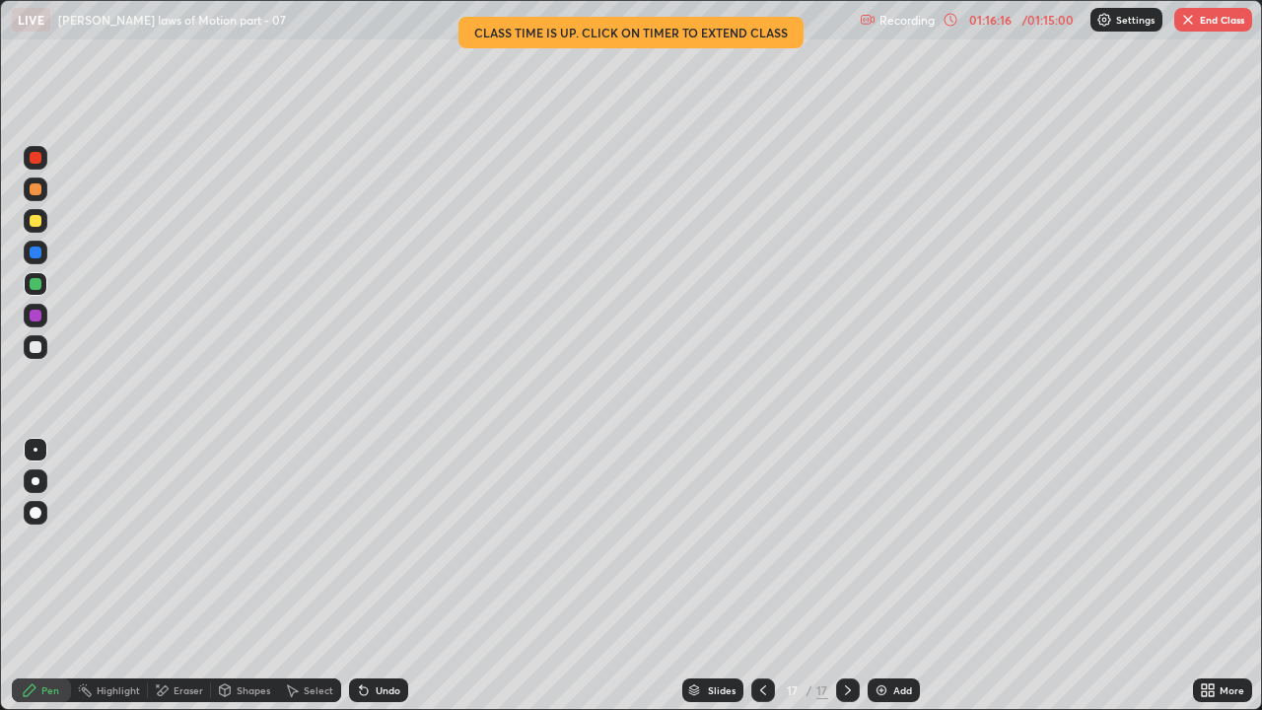
click at [899, 542] on div "Add" at bounding box center [903, 690] width 19 height 10
click at [36, 347] on div at bounding box center [36, 347] width 12 height 12
click at [34, 285] on div at bounding box center [36, 284] width 12 height 12
click at [881, 542] on img at bounding box center [882, 691] width 16 height 16
click at [36, 340] on div at bounding box center [36, 347] width 24 height 24
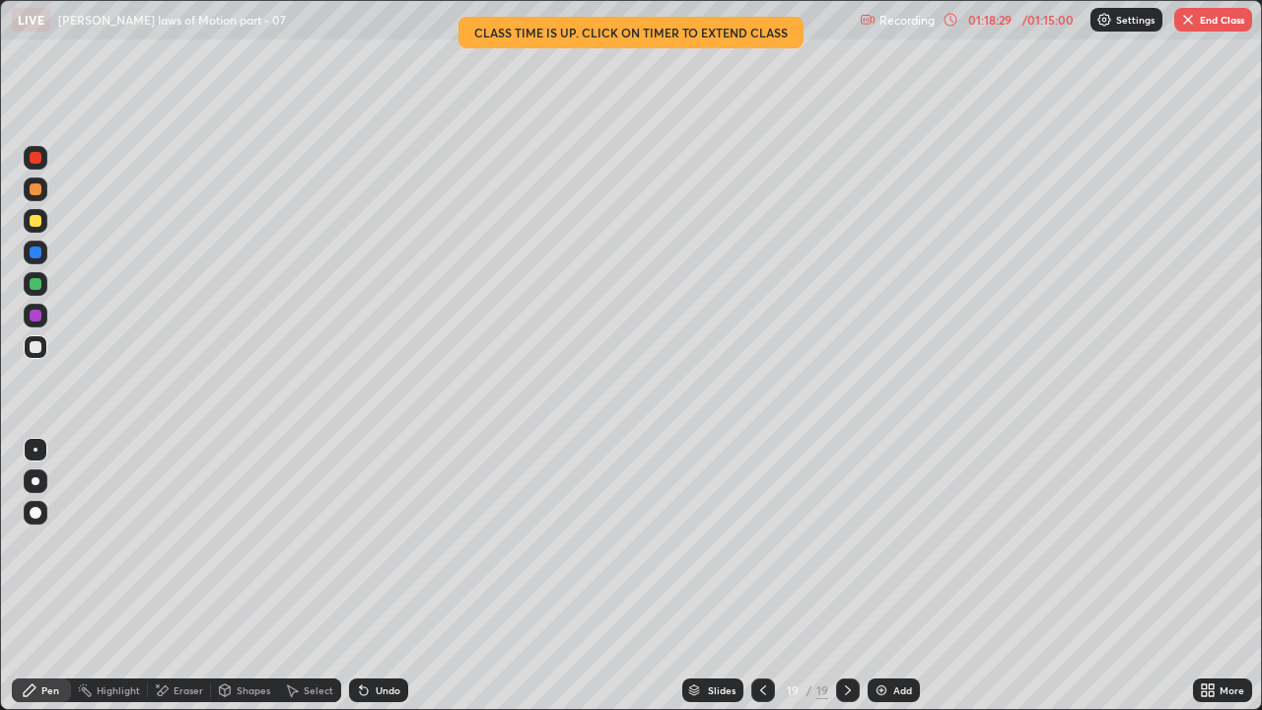
click at [759, 542] on icon at bounding box center [764, 691] width 16 height 16
click at [837, 542] on div at bounding box center [848, 691] width 24 height 24
click at [370, 542] on div "Undo" at bounding box center [378, 691] width 59 height 24
click at [368, 542] on icon at bounding box center [364, 691] width 16 height 16
click at [36, 288] on div at bounding box center [36, 284] width 12 height 12
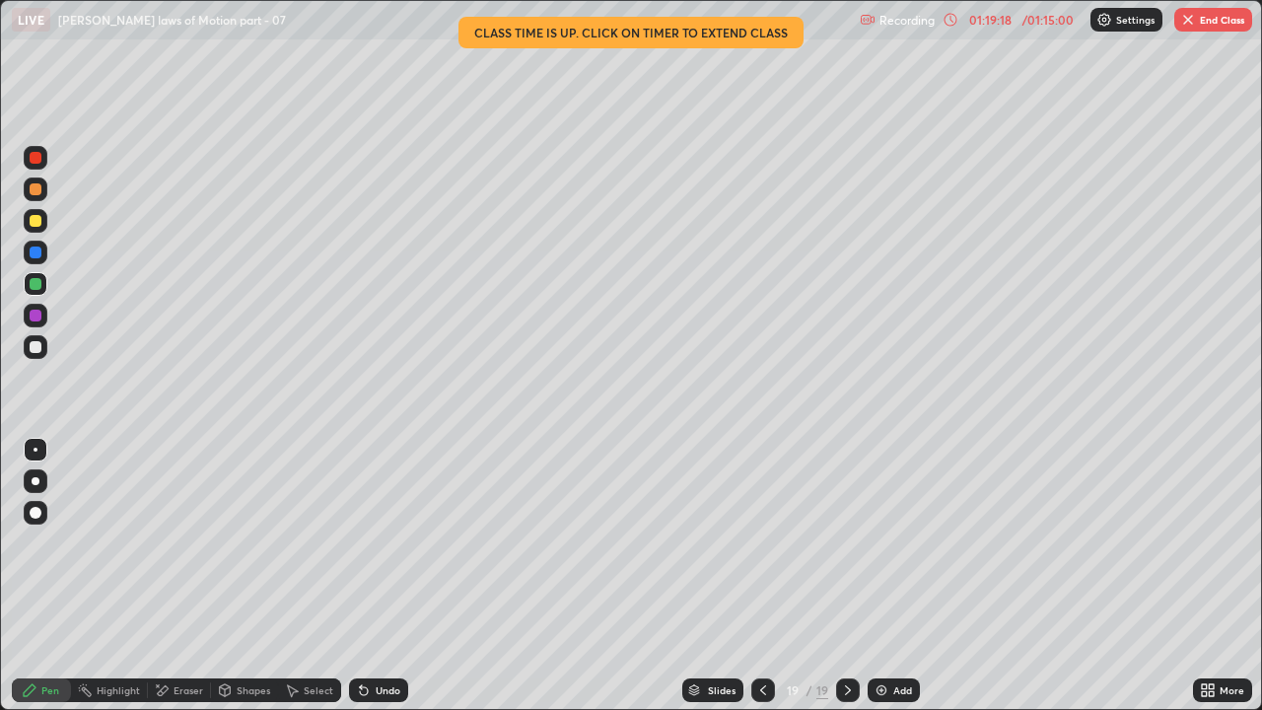
click at [36, 253] on div at bounding box center [36, 253] width 12 height 12
click at [36, 288] on div at bounding box center [36, 284] width 12 height 12
click at [364, 542] on div "Undo" at bounding box center [378, 691] width 59 height 24
click at [367, 542] on icon at bounding box center [364, 691] width 16 height 16
click at [380, 542] on div "Undo" at bounding box center [388, 690] width 25 height 10
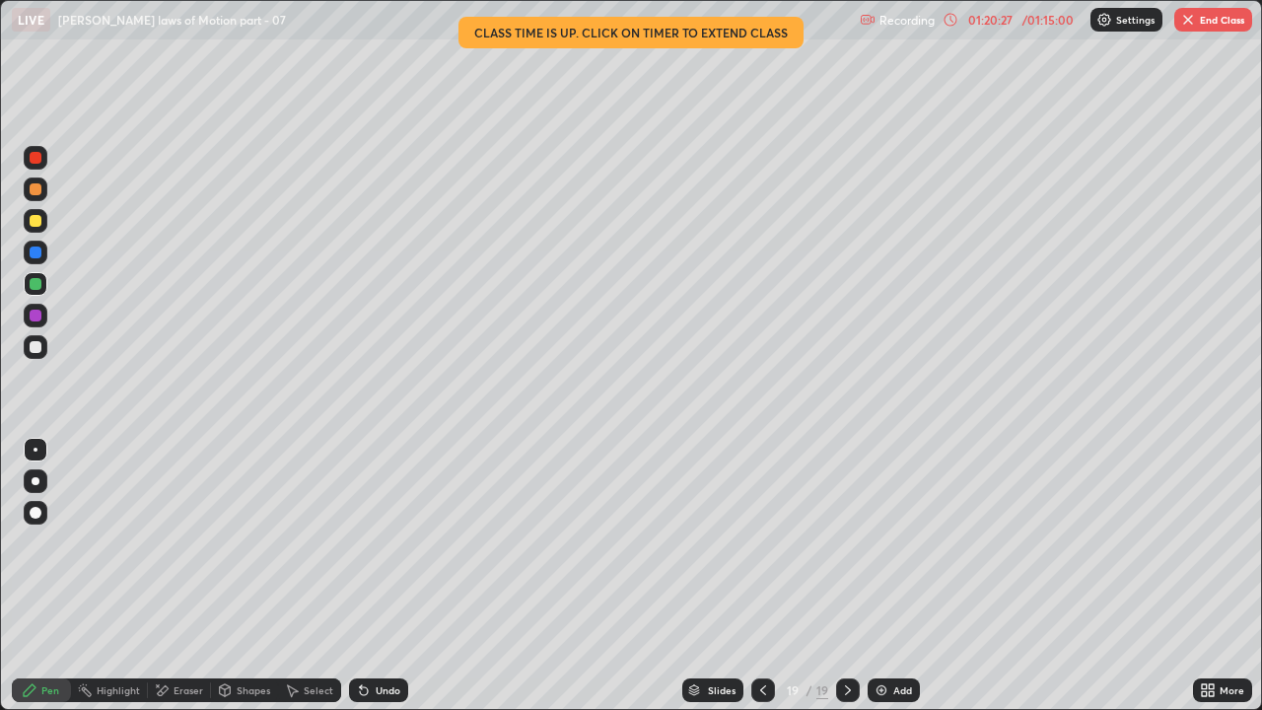
click at [377, 542] on div "Undo" at bounding box center [388, 690] width 25 height 10
click at [384, 542] on div "Undo" at bounding box center [388, 690] width 25 height 10
click at [35, 348] on div at bounding box center [36, 347] width 12 height 12
click at [759, 542] on icon at bounding box center [764, 691] width 16 height 16
click at [847, 542] on icon at bounding box center [848, 690] width 6 height 10
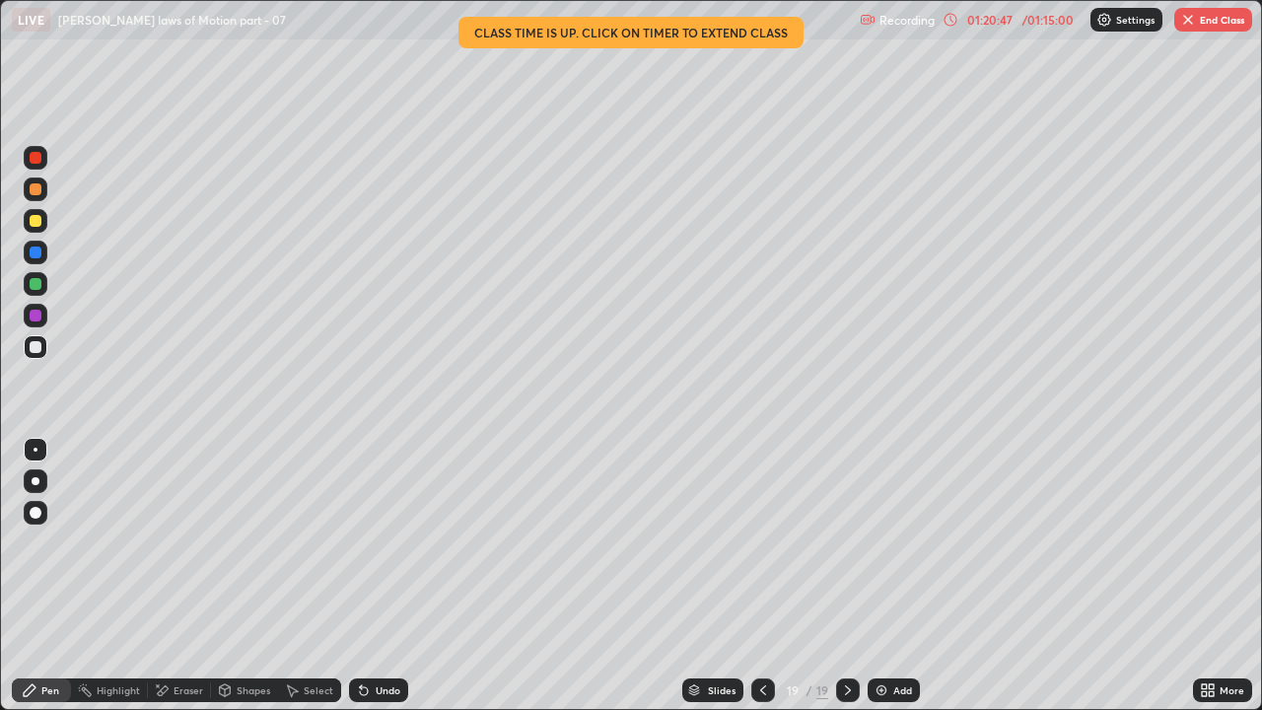
click at [37, 308] on div at bounding box center [36, 316] width 24 height 24
click at [766, 542] on div at bounding box center [764, 691] width 24 height 24
click at [849, 542] on icon at bounding box center [848, 691] width 16 height 16
click at [1206, 21] on button "End Class" at bounding box center [1214, 20] width 78 height 24
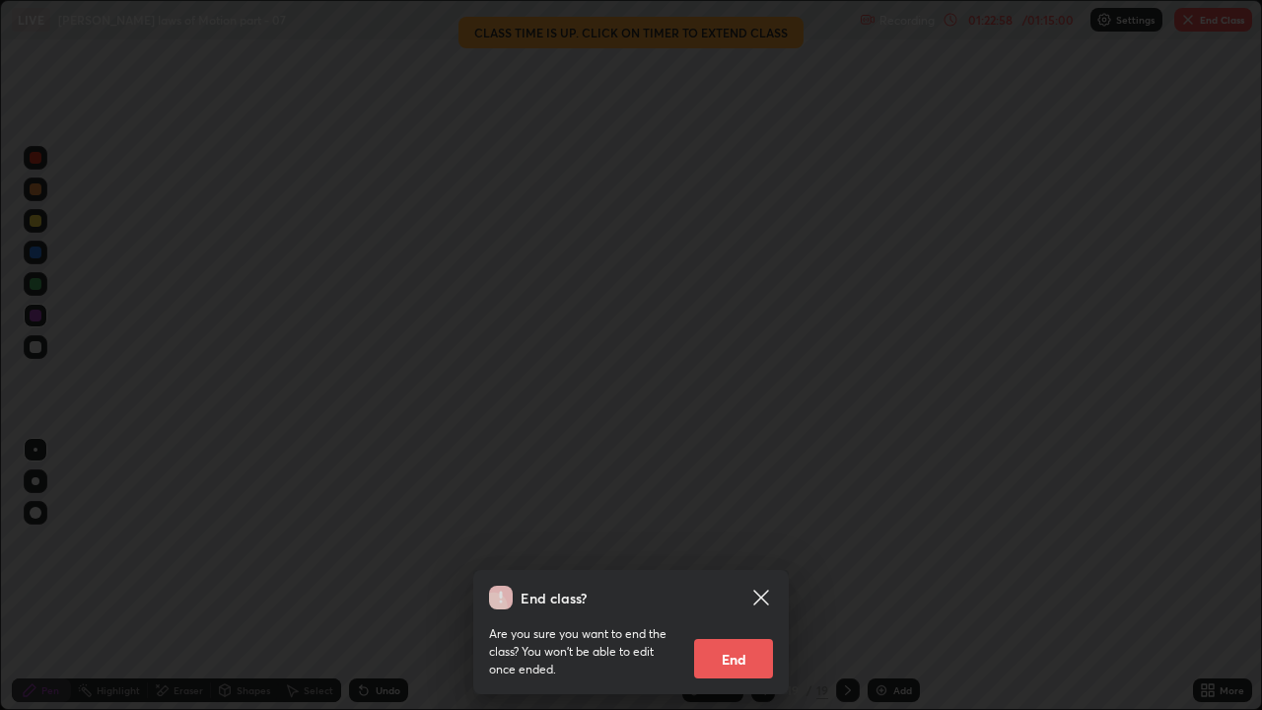
click at [741, 542] on button "End" at bounding box center [733, 658] width 79 height 39
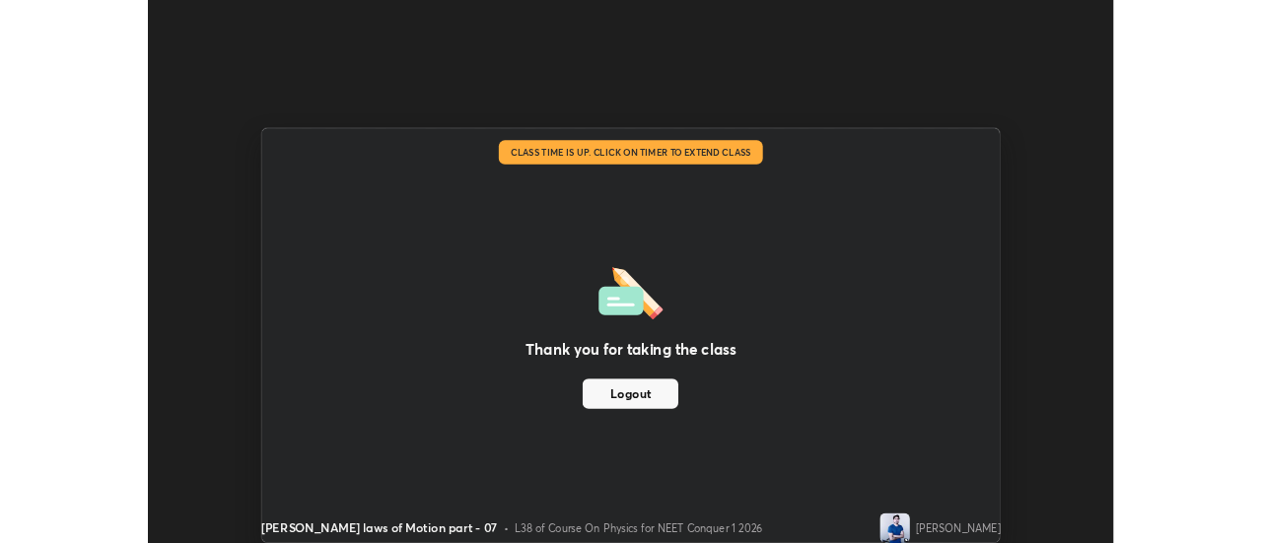
scroll to position [98086, 97367]
